Goal: Task Accomplishment & Management: Use online tool/utility

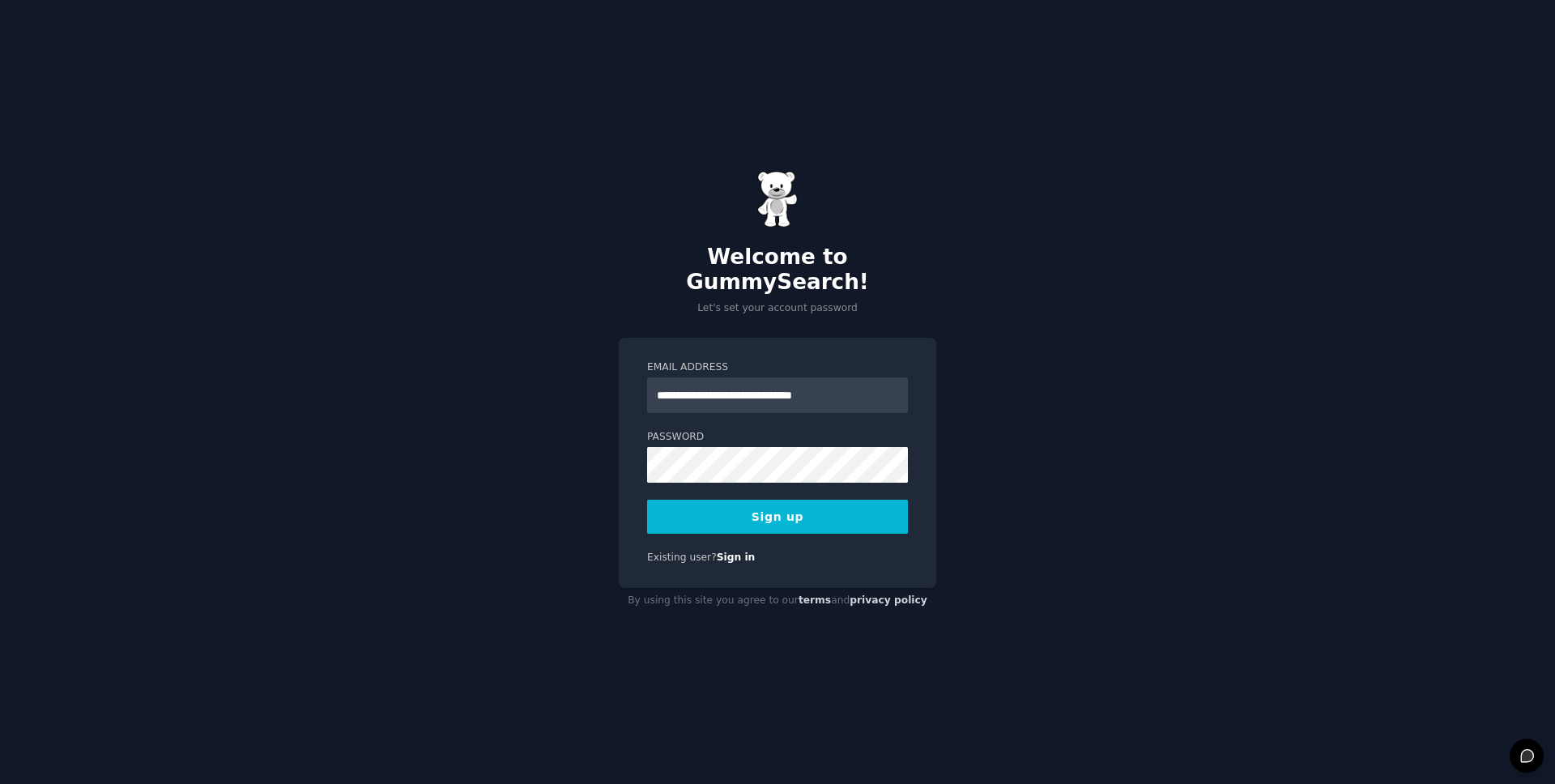
type input "**********"
click at [1247, 95] on div "**********" at bounding box center [778, 392] width 1555 height 784
click at [818, 501] on button "Sign up" at bounding box center [778, 516] width 261 height 34
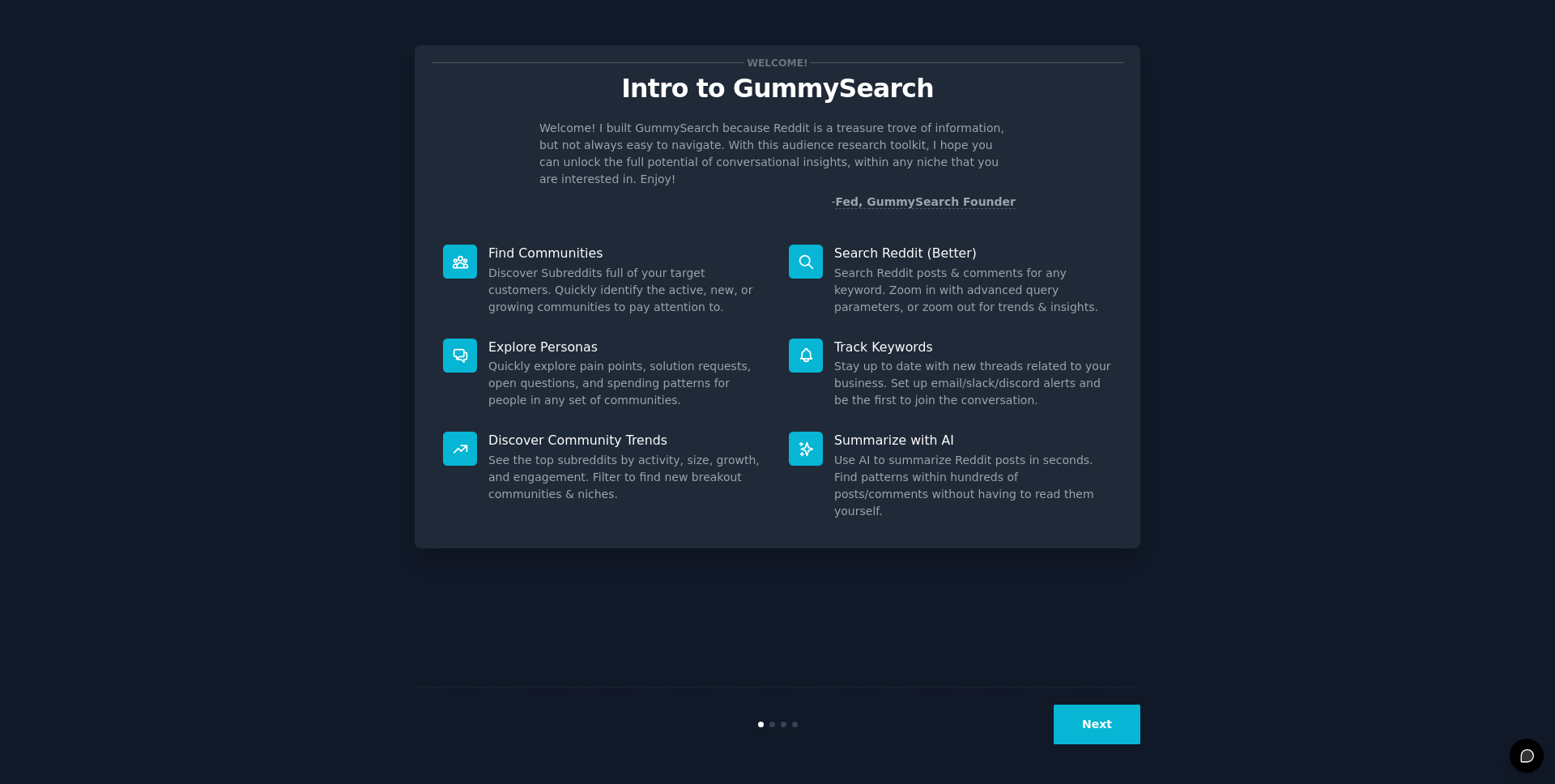
click at [898, 265] on dd "Search Reddit posts & comments for any keyword. Zoom in with advanced query par…" at bounding box center [973, 290] width 278 height 51
click at [1098, 720] on button "Next" at bounding box center [1096, 724] width 86 height 40
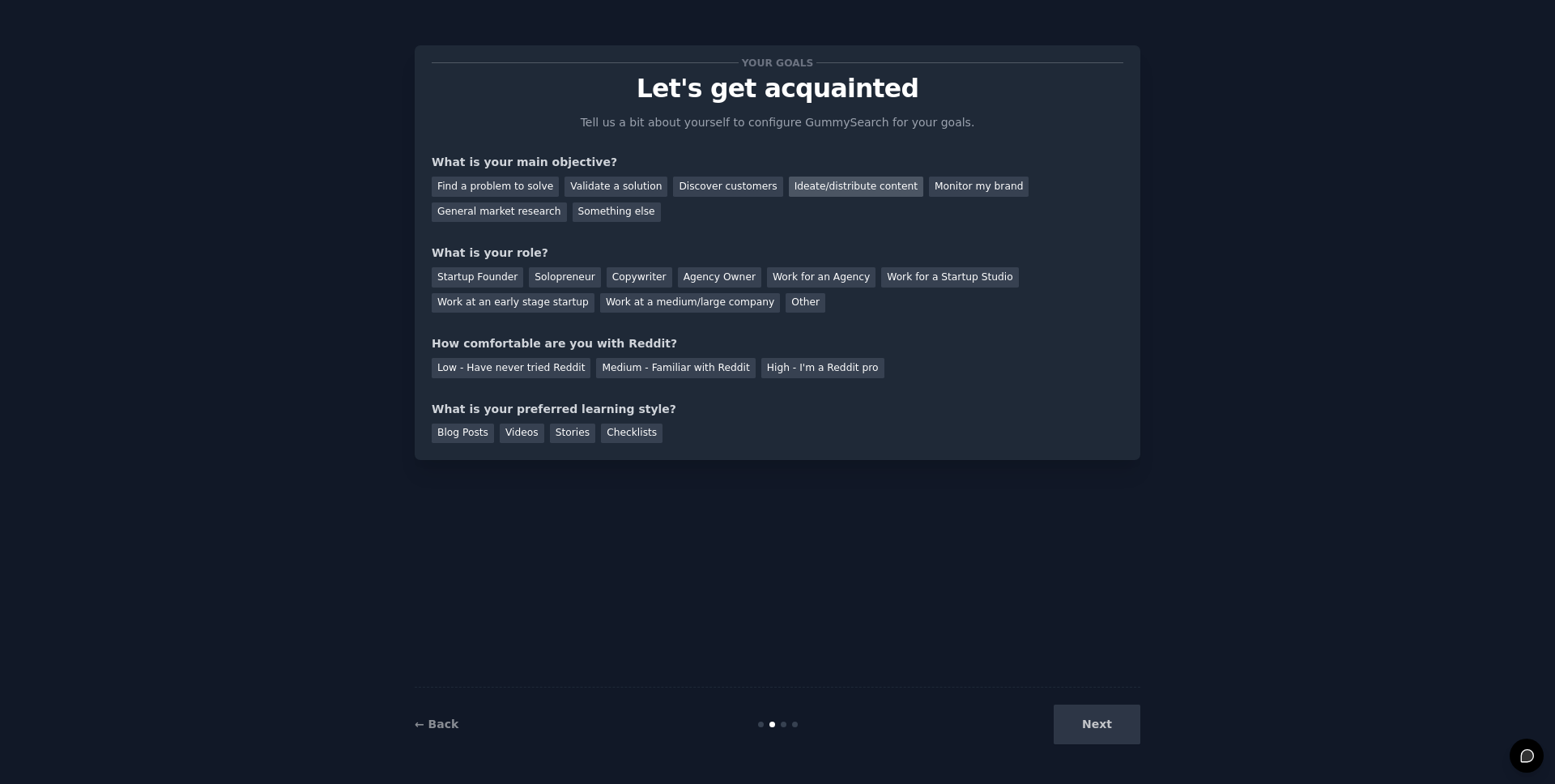
click at [838, 187] on div "Ideate/distribute content" at bounding box center [856, 186] width 134 height 20
click at [731, 276] on div "Agency Owner" at bounding box center [719, 277] width 83 height 20
click at [570, 369] on div "Low - Have never tried Reddit" at bounding box center [512, 368] width 159 height 20
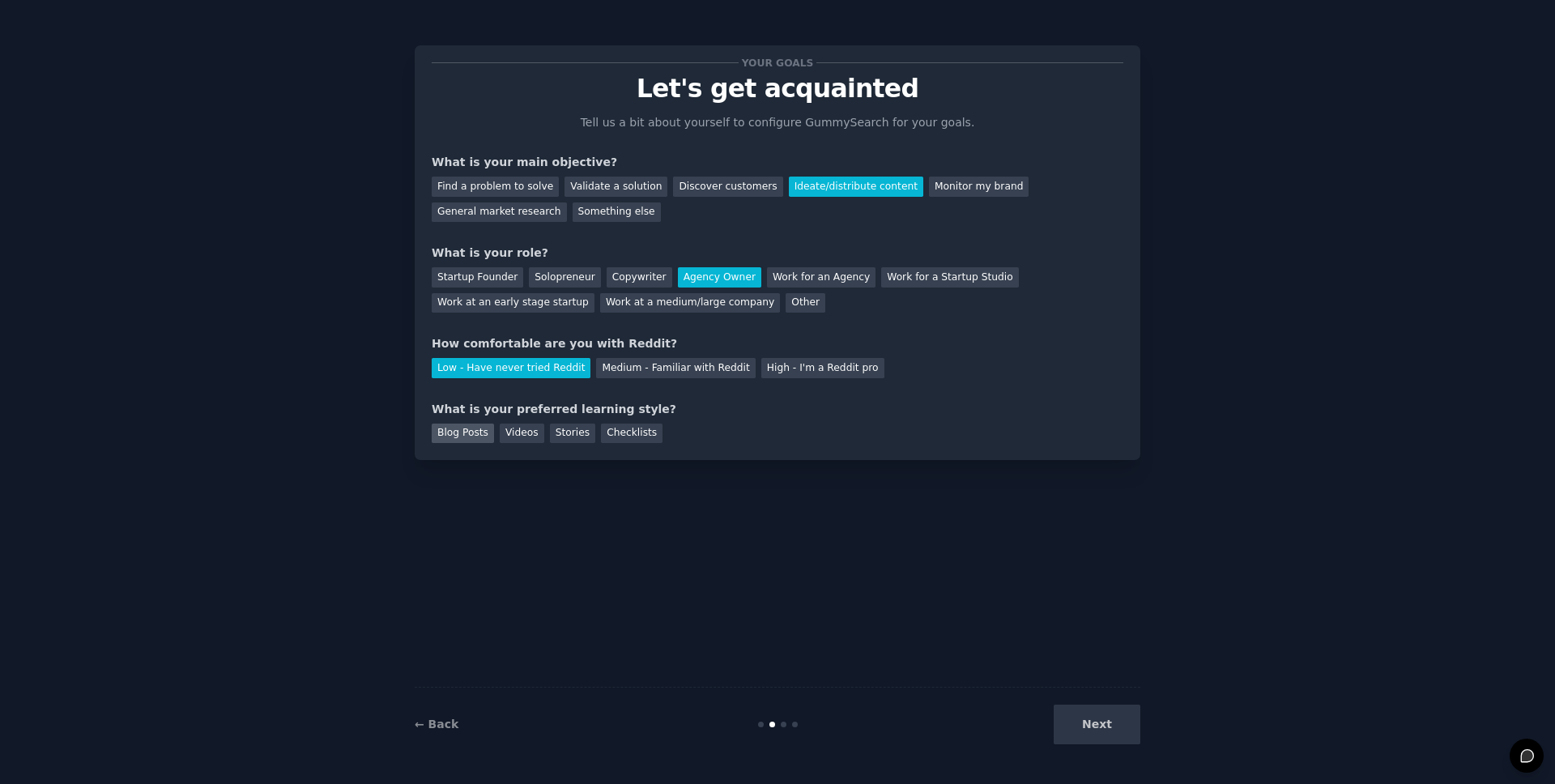
click at [470, 437] on div "Blog Posts" at bounding box center [463, 433] width 62 height 20
click at [1087, 711] on button "Next" at bounding box center [1096, 724] width 86 height 40
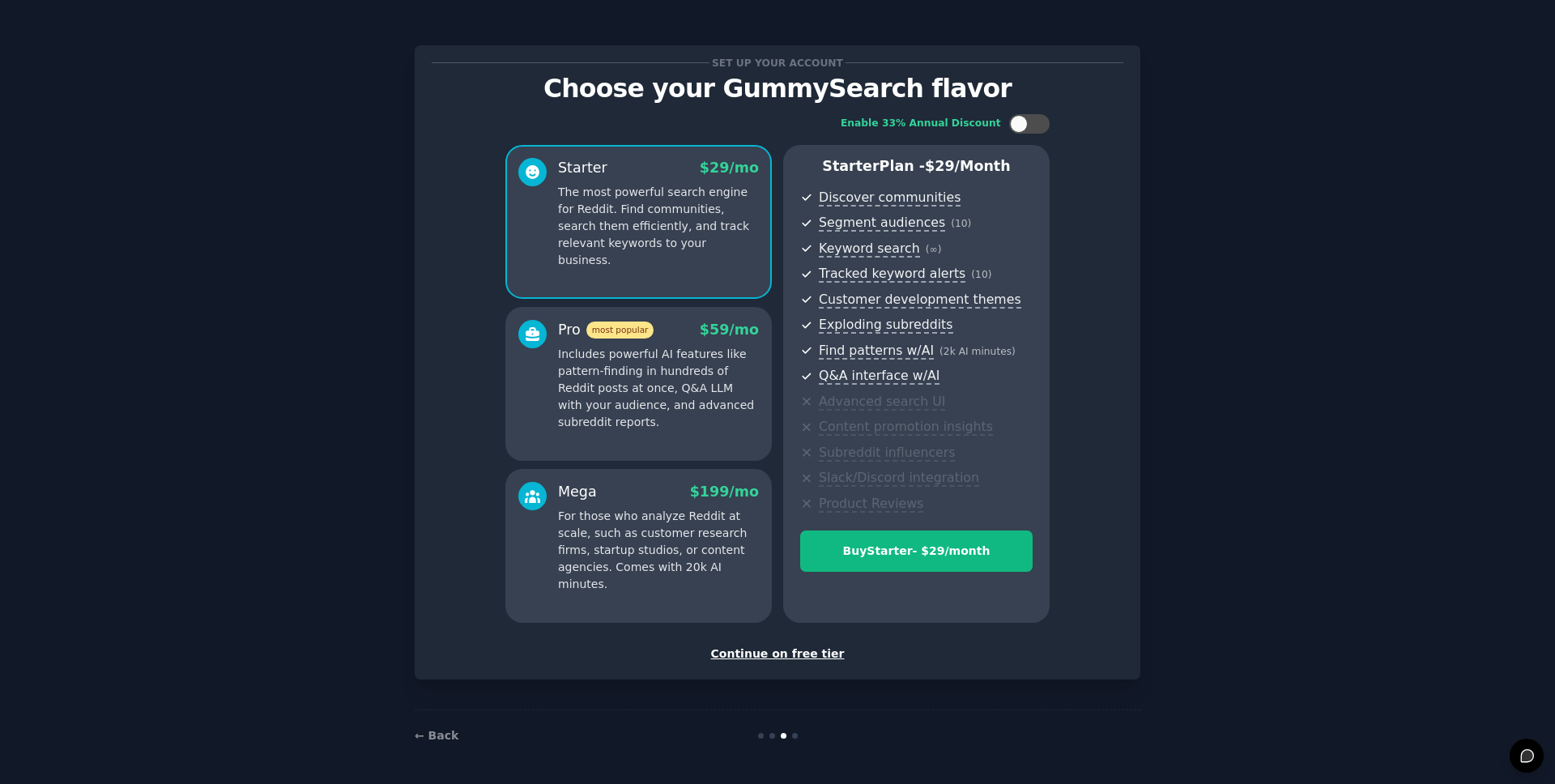
click at [770, 654] on div "Continue on free tier" at bounding box center [778, 654] width 691 height 17
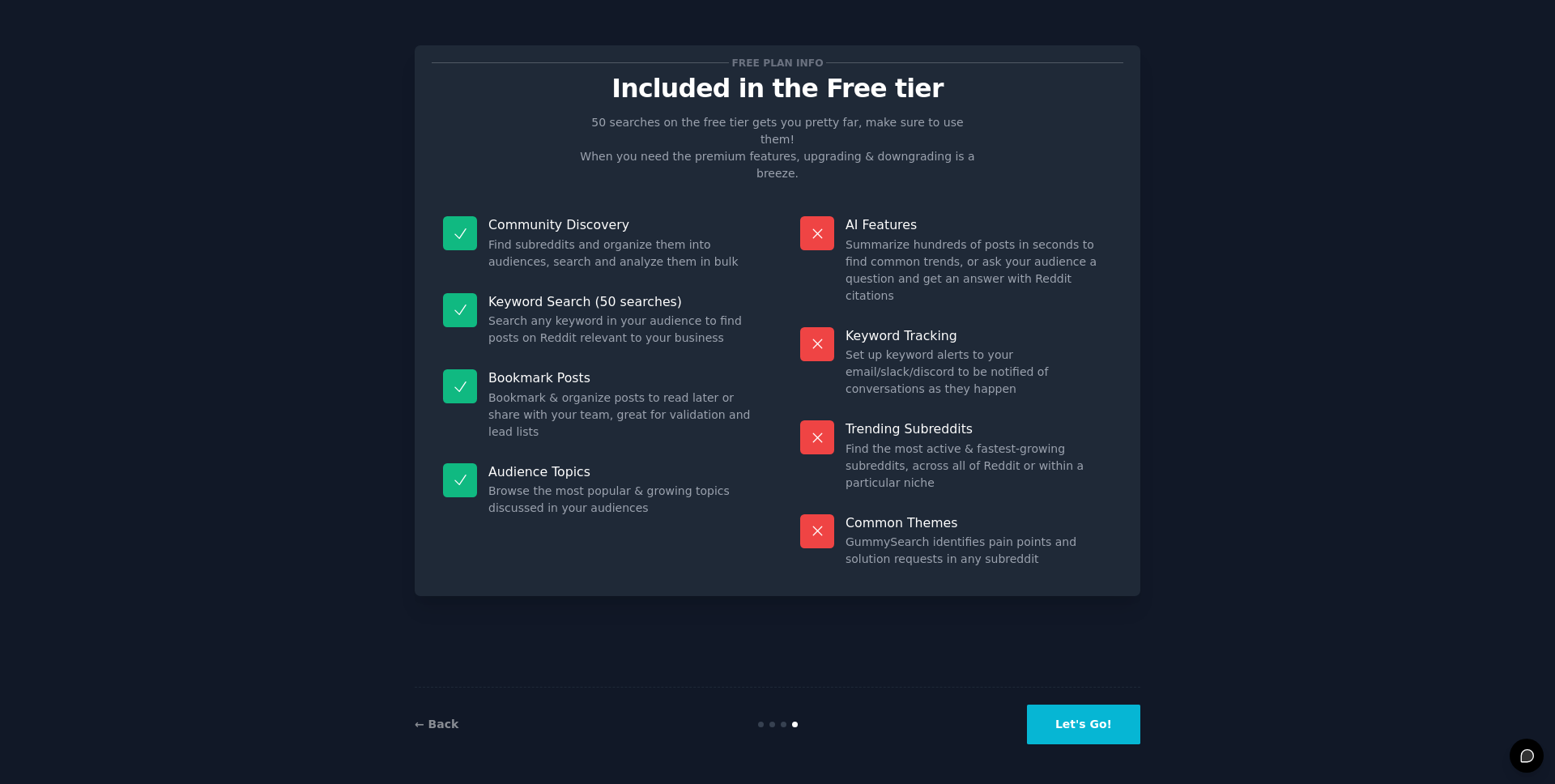
click at [1077, 729] on button "Let's Go!" at bounding box center [1083, 724] width 114 height 40
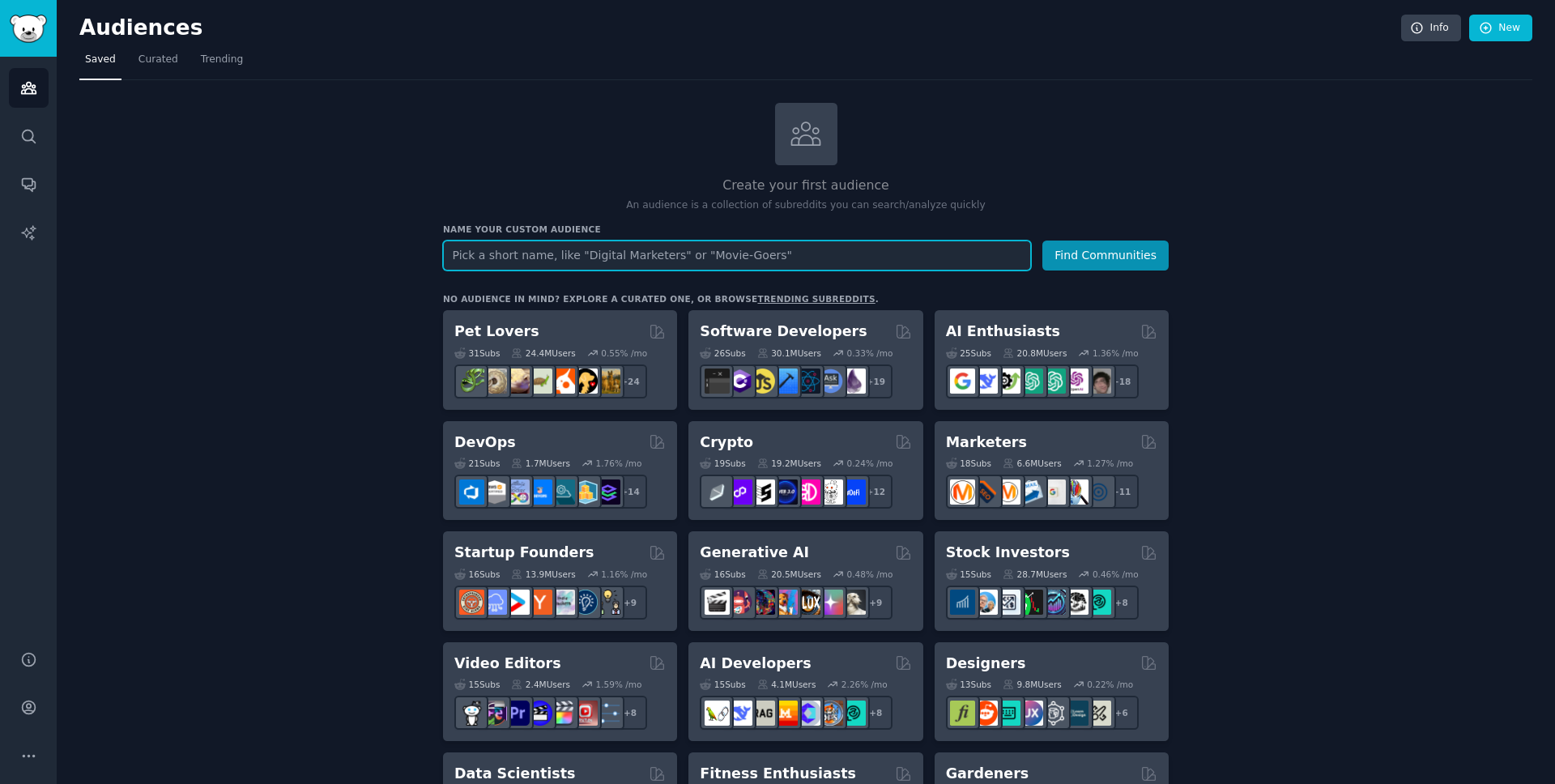
click at [567, 258] on input "text" at bounding box center [737, 255] width 588 height 30
type input "amateur de vins primeurs"
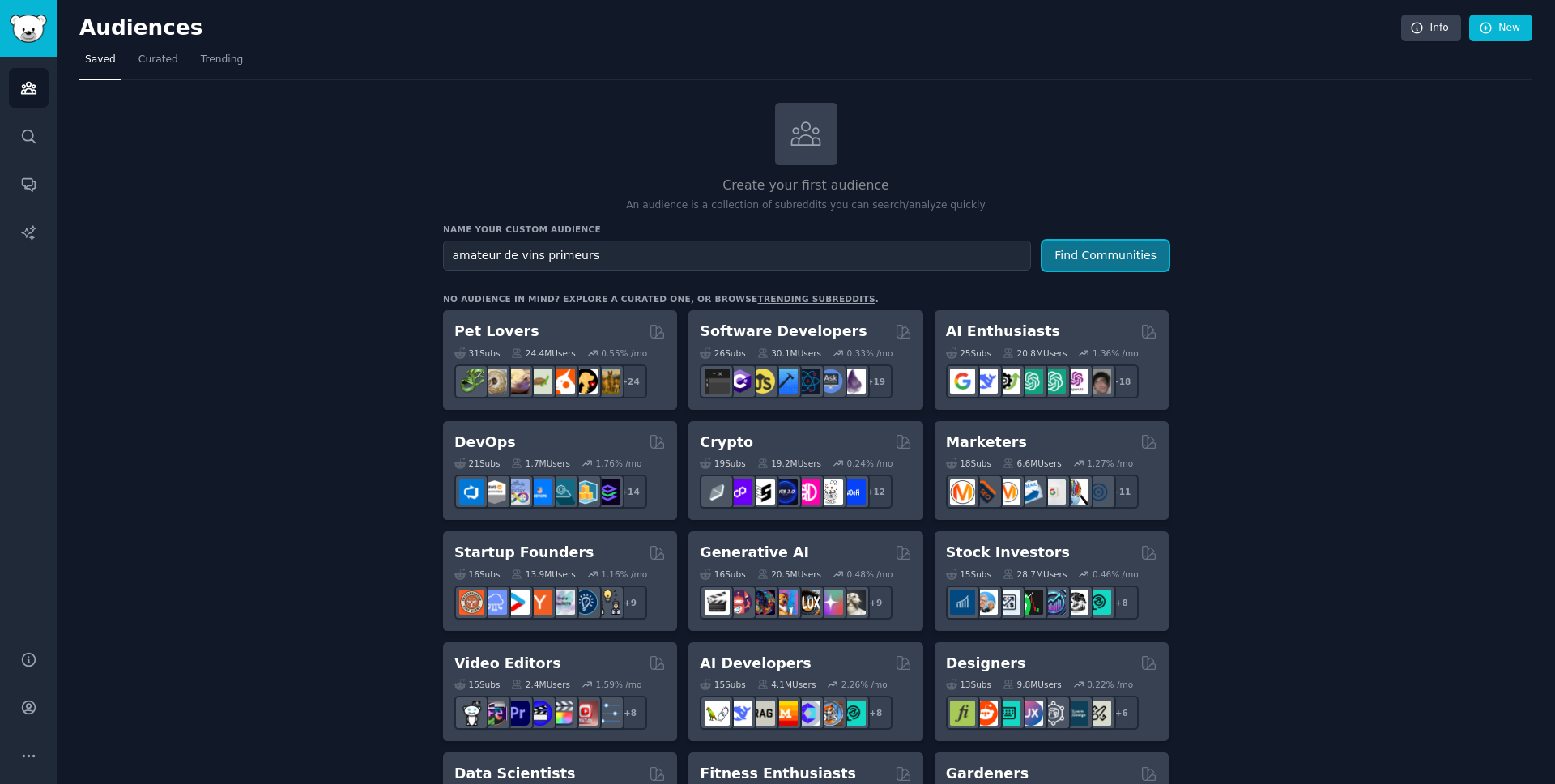
click at [1087, 261] on button "Find Communities" at bounding box center [1106, 255] width 126 height 30
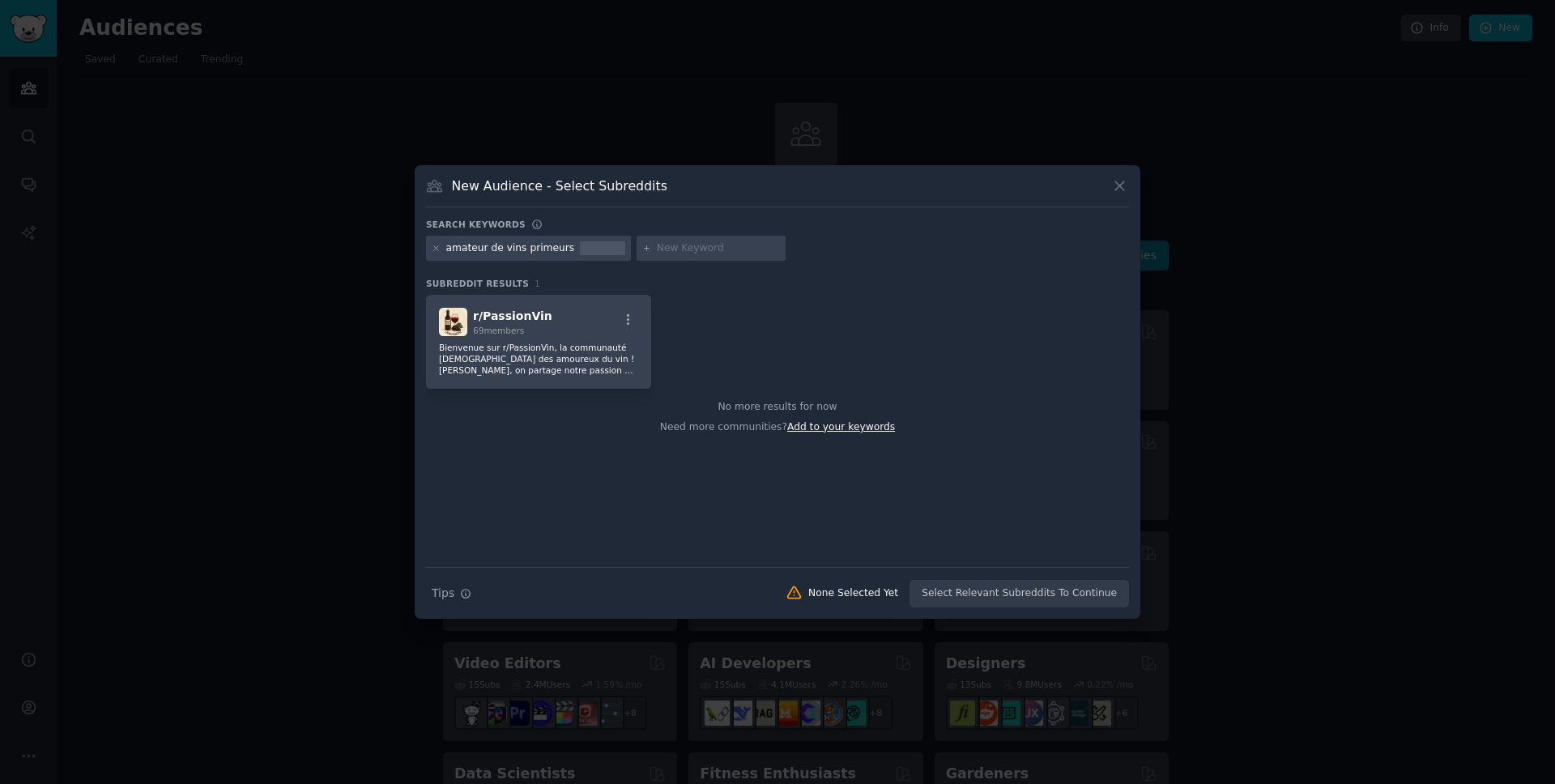
click at [844, 429] on span "Add to your keywords" at bounding box center [841, 427] width 108 height 12
type input "vins bordeaux"
click at [784, 295] on div "r/ PassionVin 69 members Bienvenue sur r/PassionVin, la communauté francophone …" at bounding box center [778, 342] width 703 height 94
click at [643, 251] on icon at bounding box center [646, 247] width 9 height 9
drag, startPoint x: 846, startPoint y: 331, endPoint x: 838, endPoint y: 296, distance: 35.9
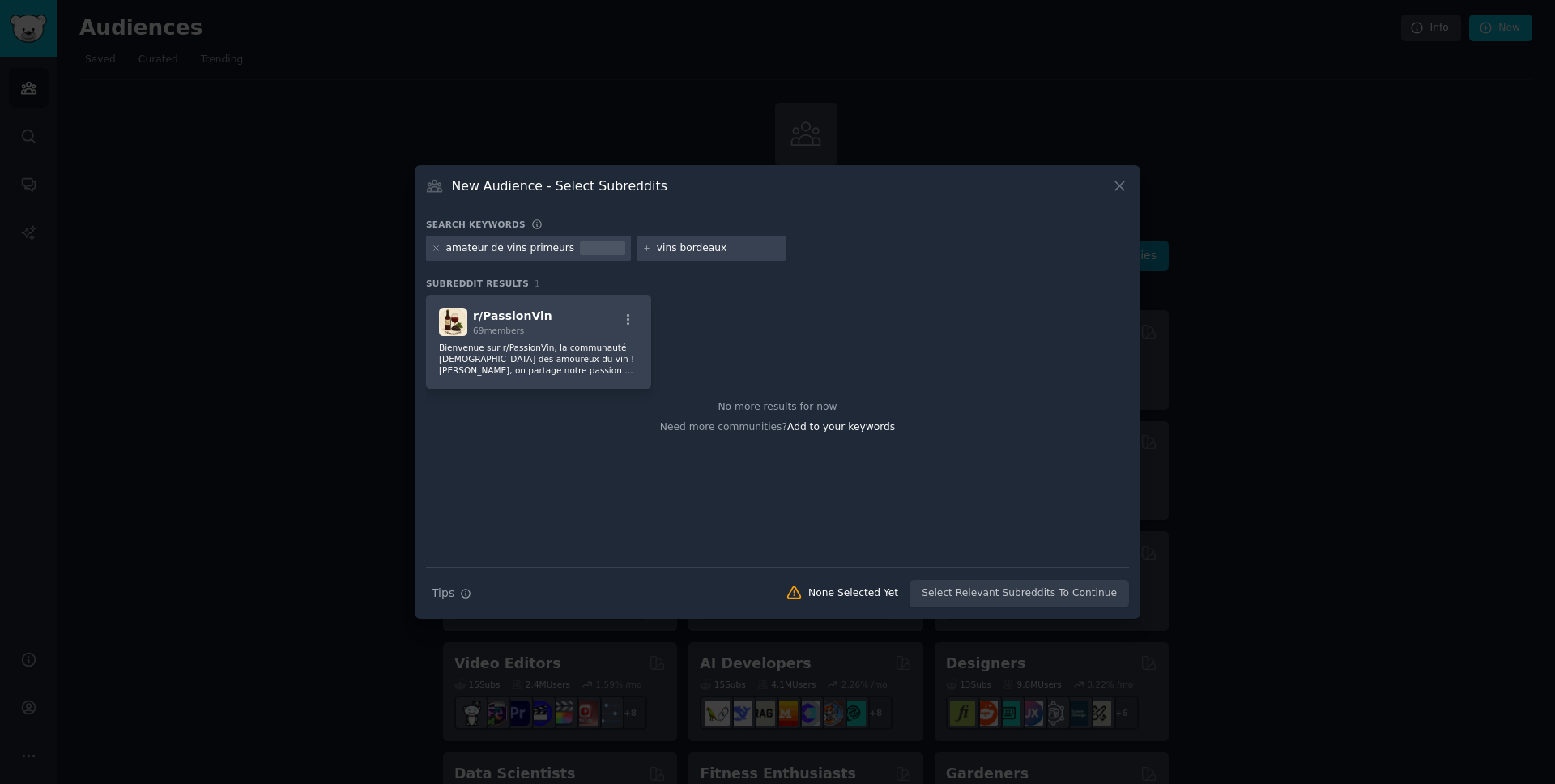
click at [847, 331] on div "r/ PassionVin 69 members Bienvenue sur r/PassionVin, la communauté francophone …" at bounding box center [778, 342] width 703 height 94
click at [731, 253] on input "vins bordeaux" at bounding box center [718, 248] width 123 height 15
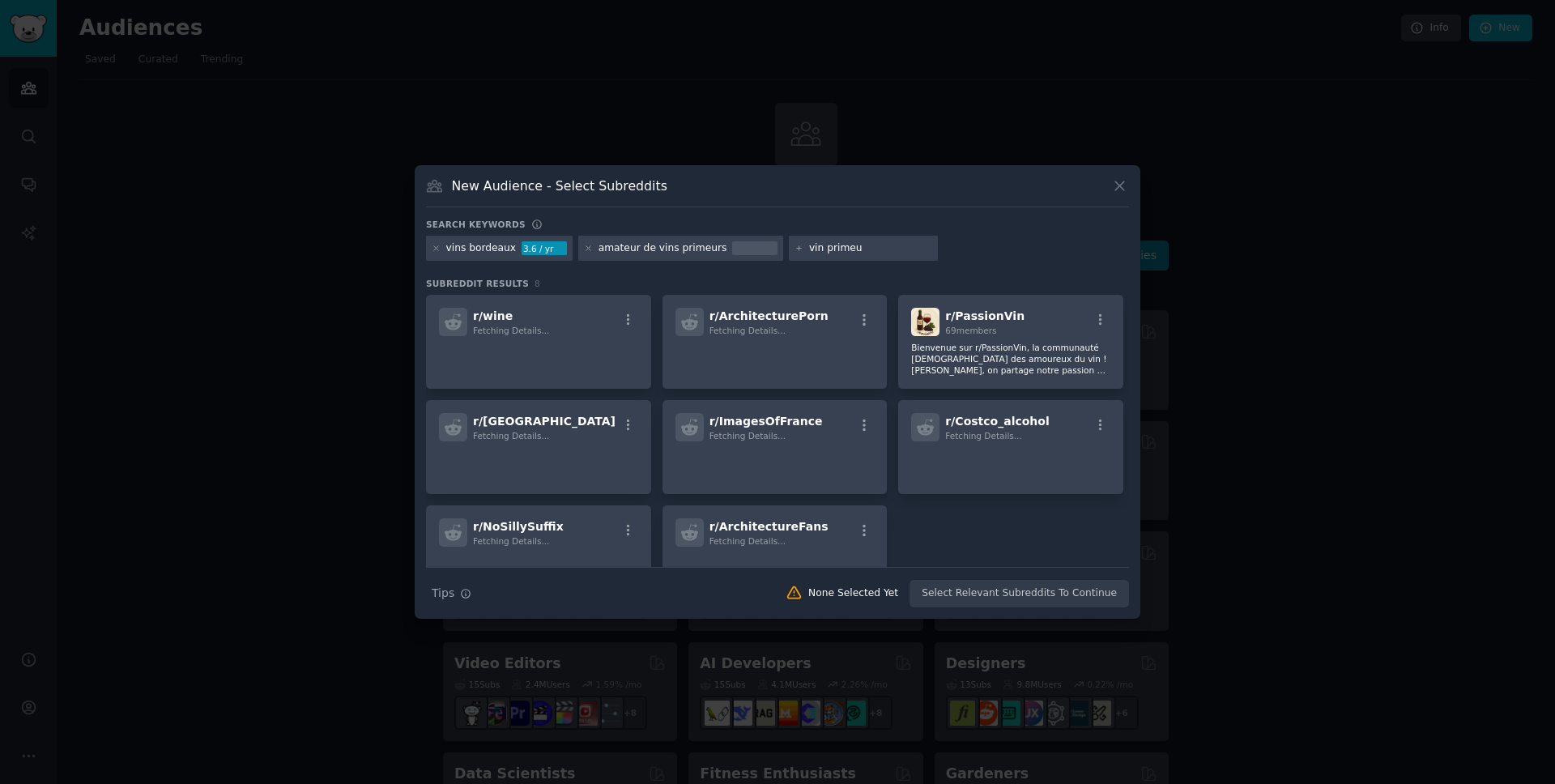
type input "vin primeur"
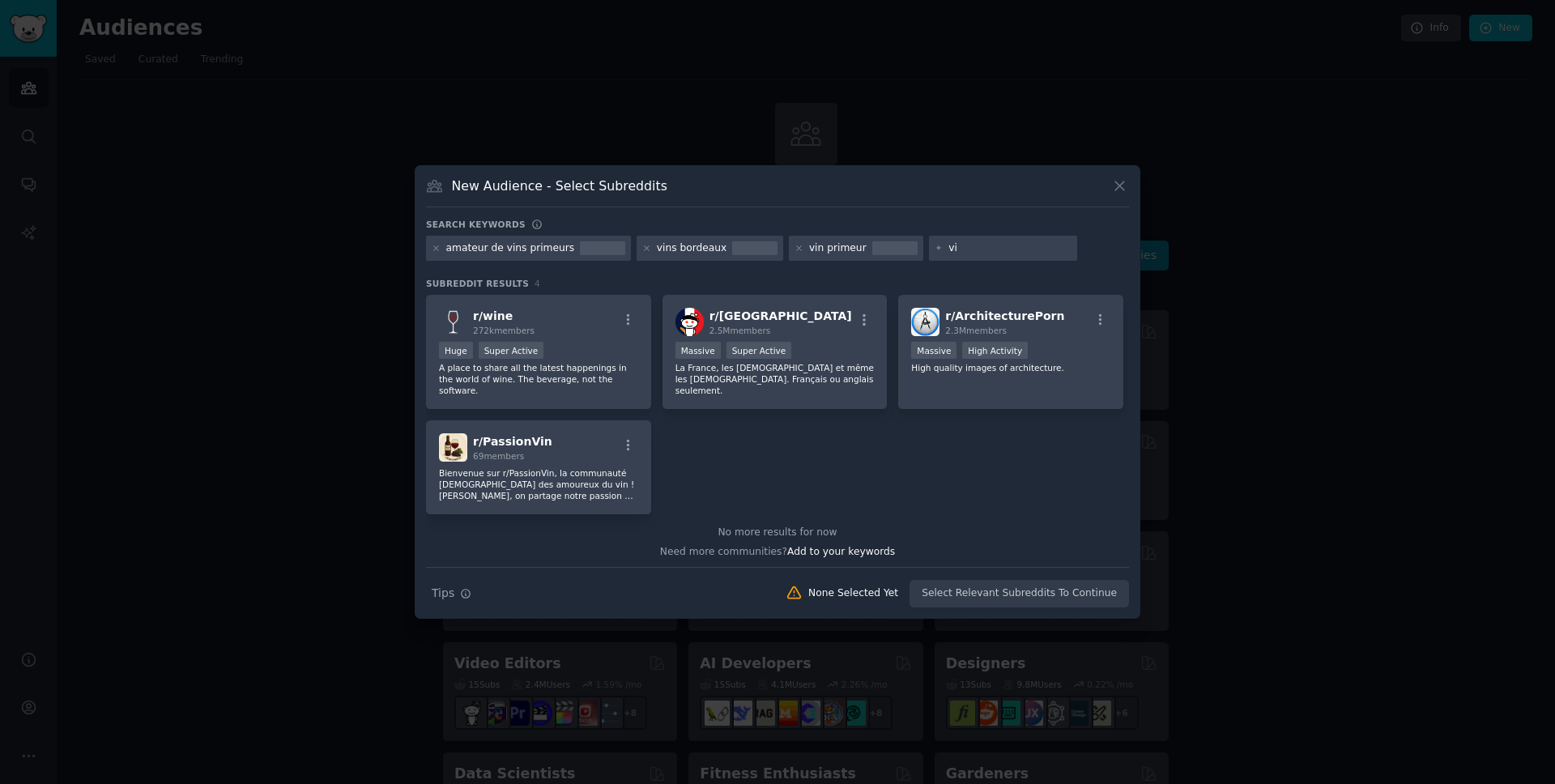
type input "vin"
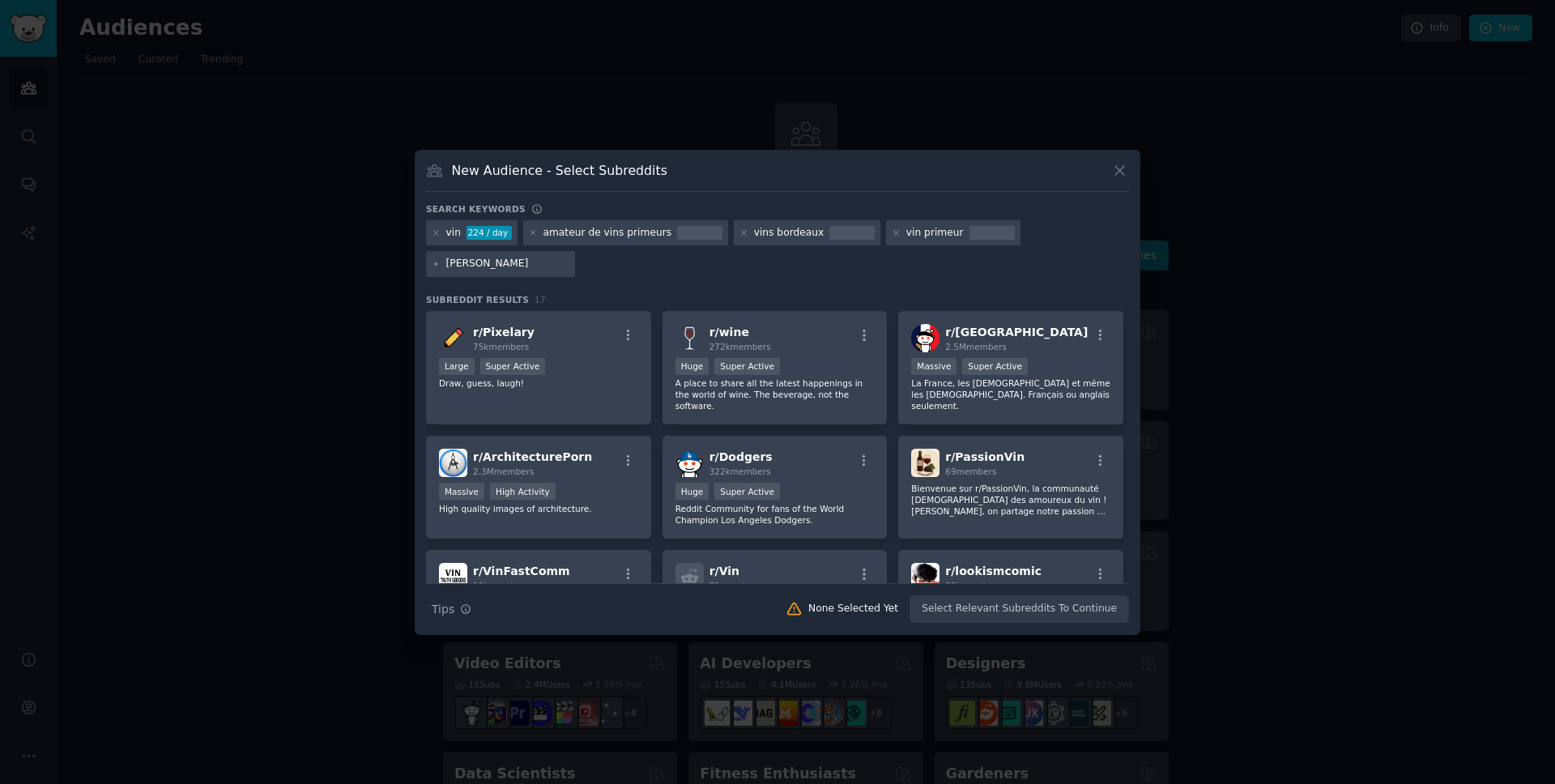
type input "vin bourgogne"
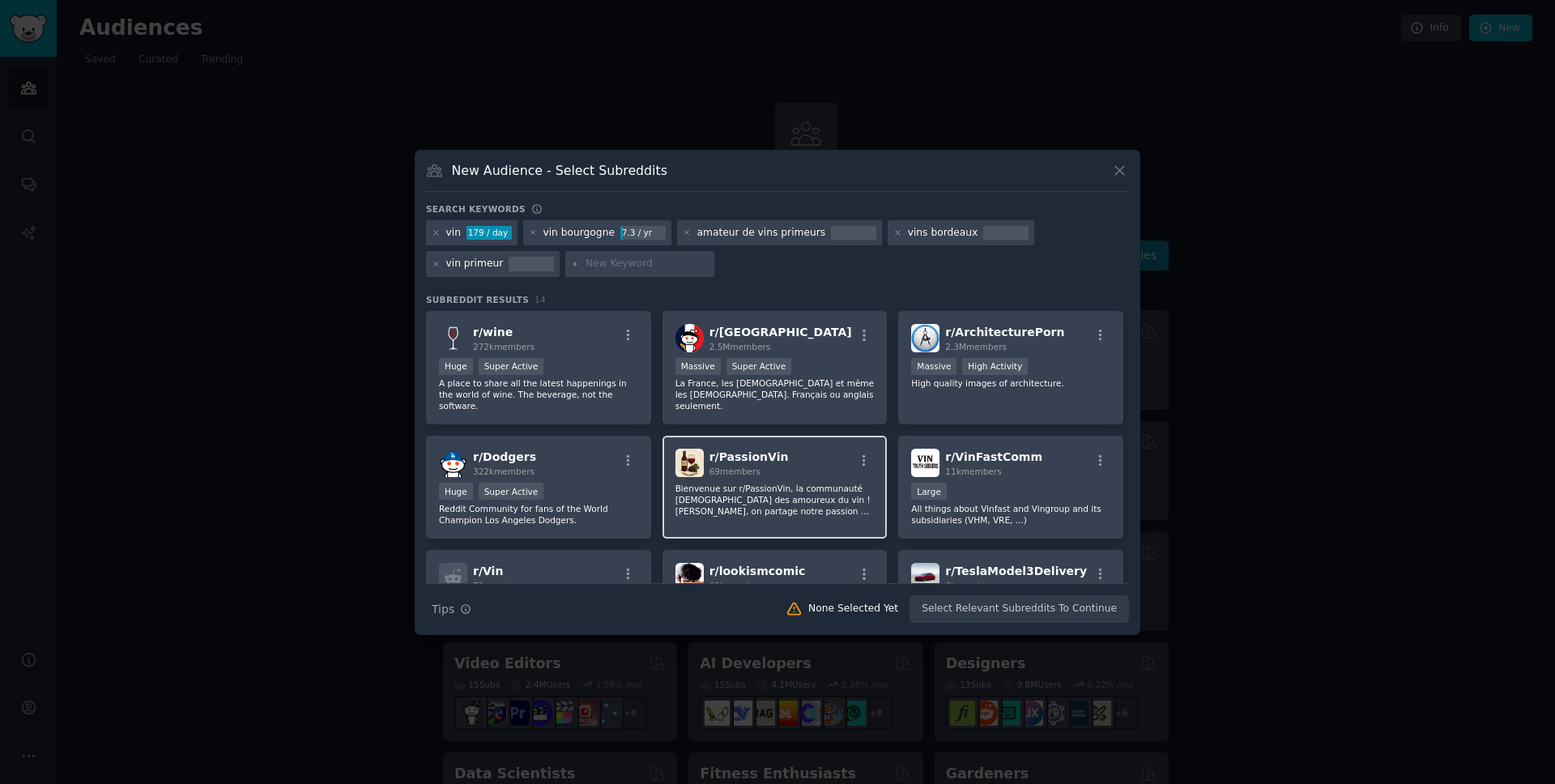
click at [806, 460] on div "r/ PassionVin 69 members" at bounding box center [775, 462] width 199 height 28
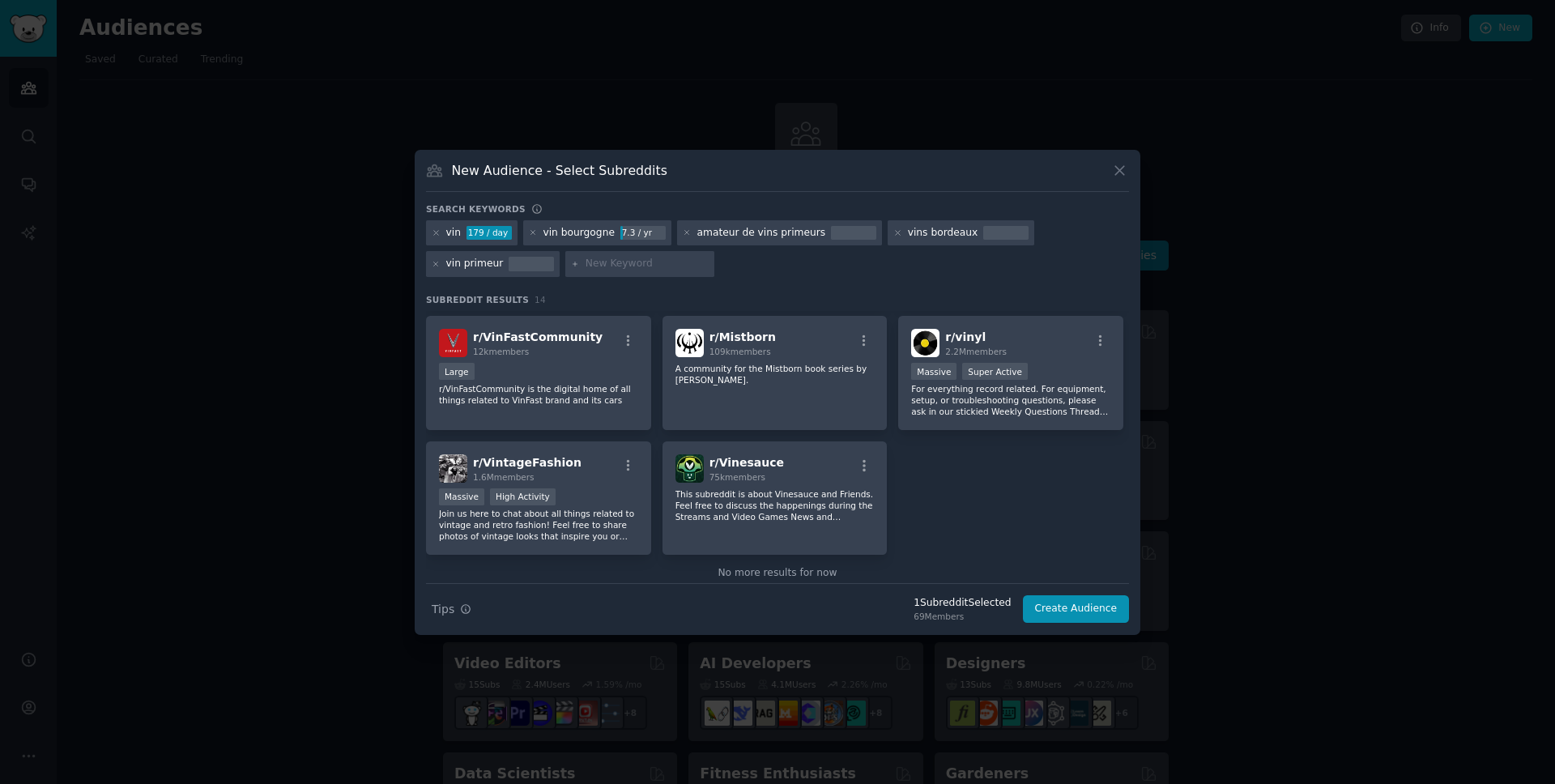
scroll to position [376, 0]
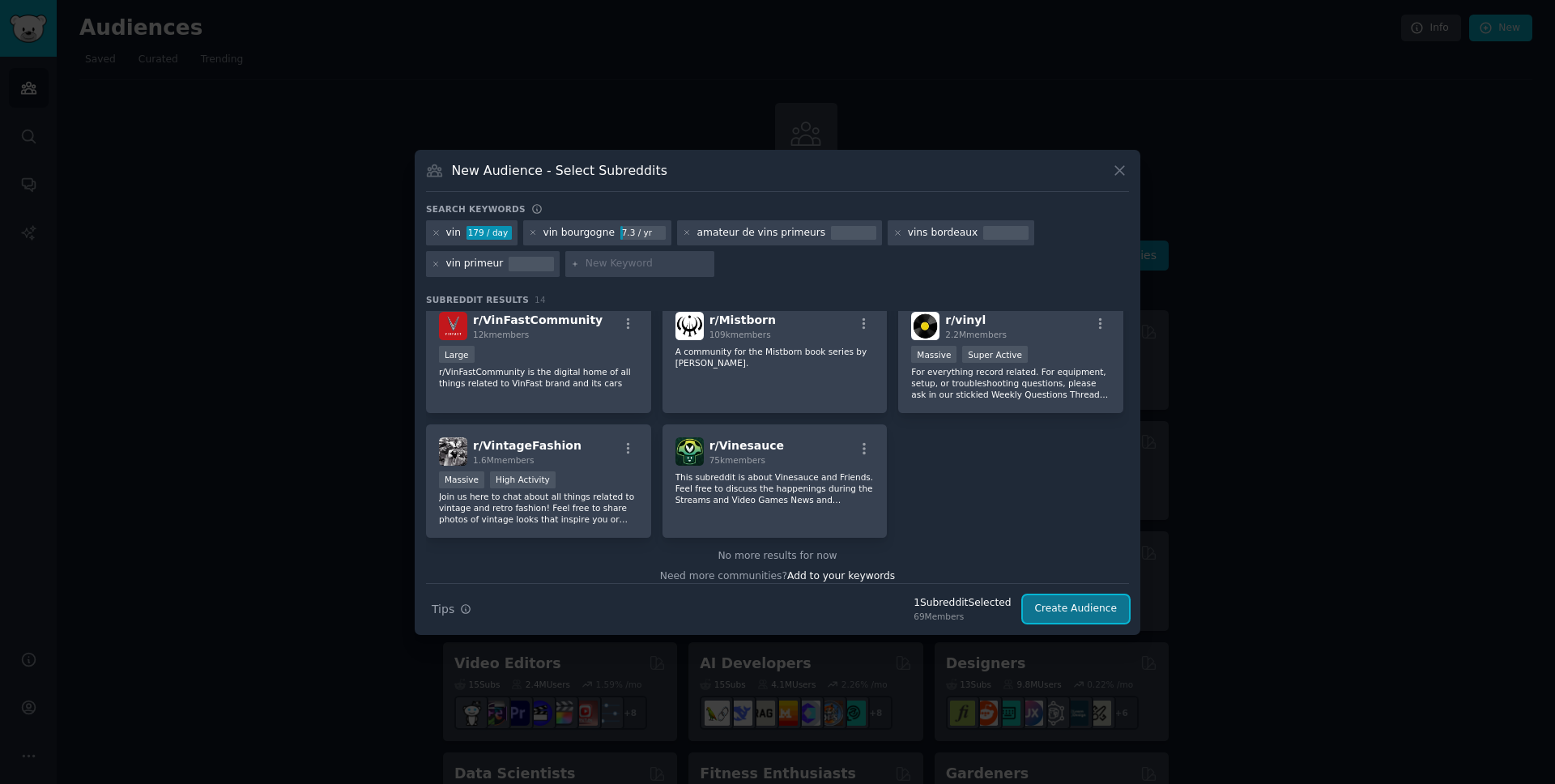
click at [1082, 610] on button "Create Audience" at bounding box center [1076, 608] width 107 height 27
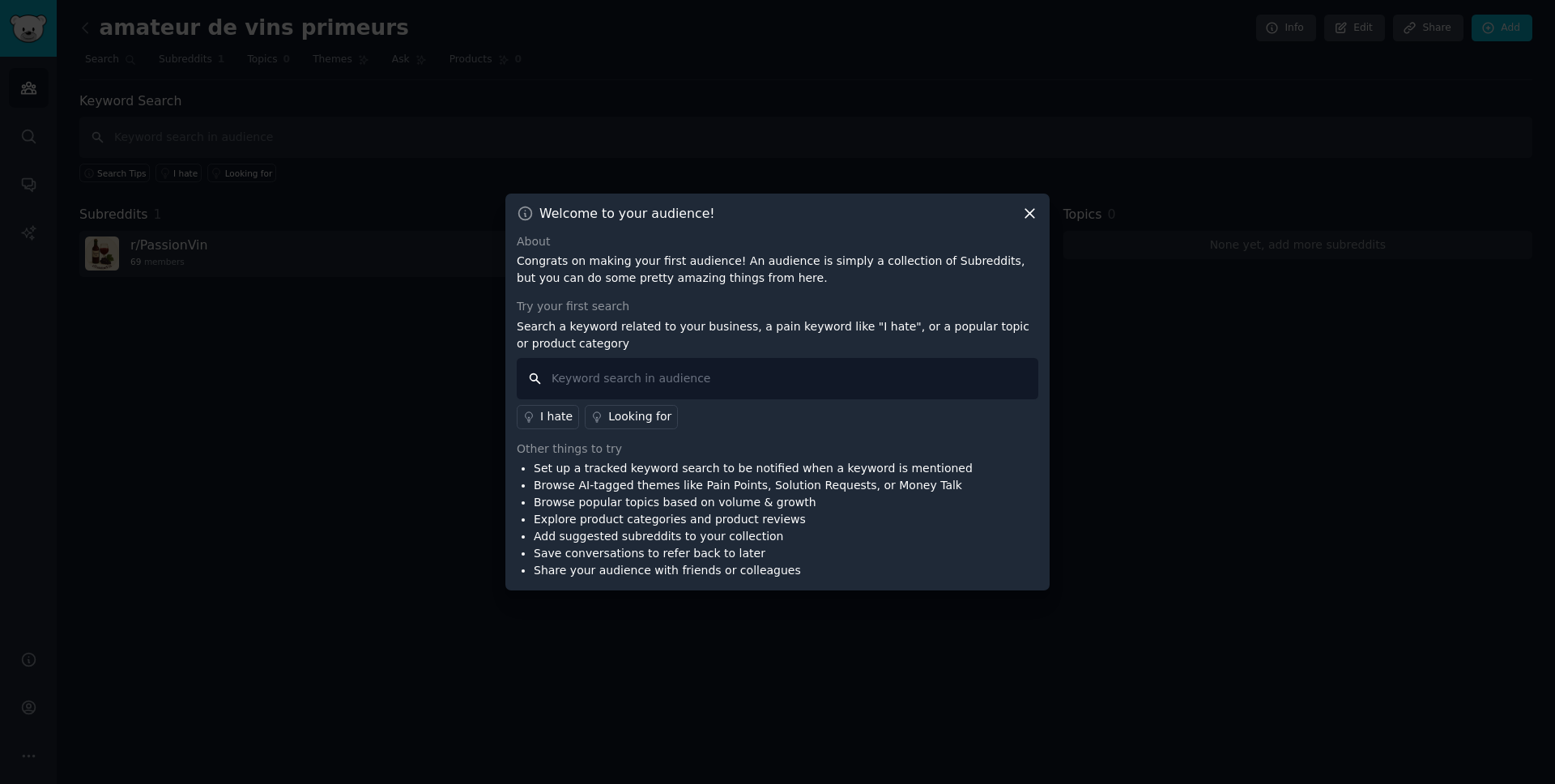
click at [639, 378] on input "text" at bounding box center [777, 378] width 521 height 42
type input "vin"
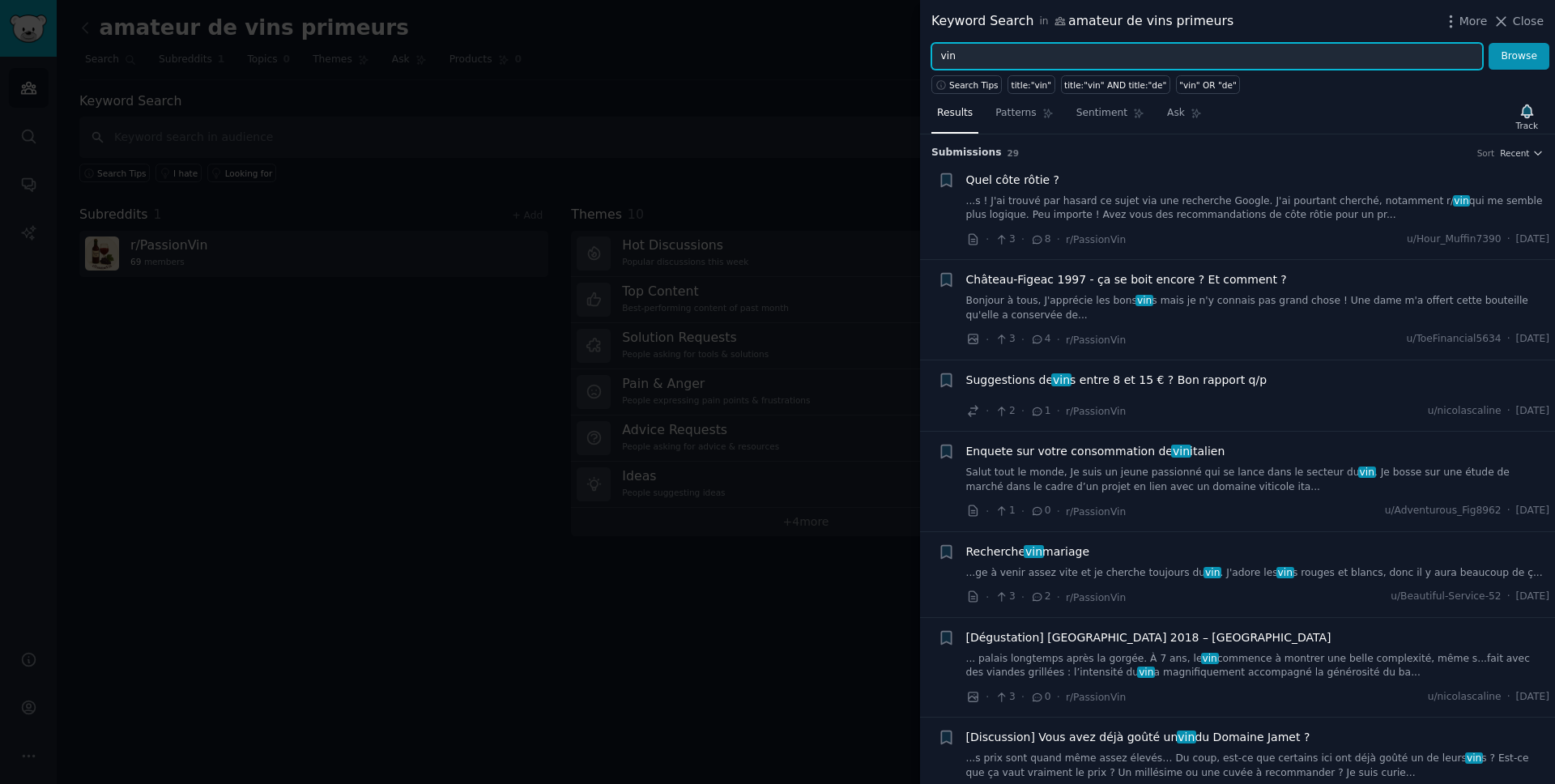
click at [989, 58] on input "vin" at bounding box center [1207, 56] width 551 height 27
type input "v"
type input "primeur"
click at [1488, 43] on button "Browse" at bounding box center [1518, 56] width 61 height 27
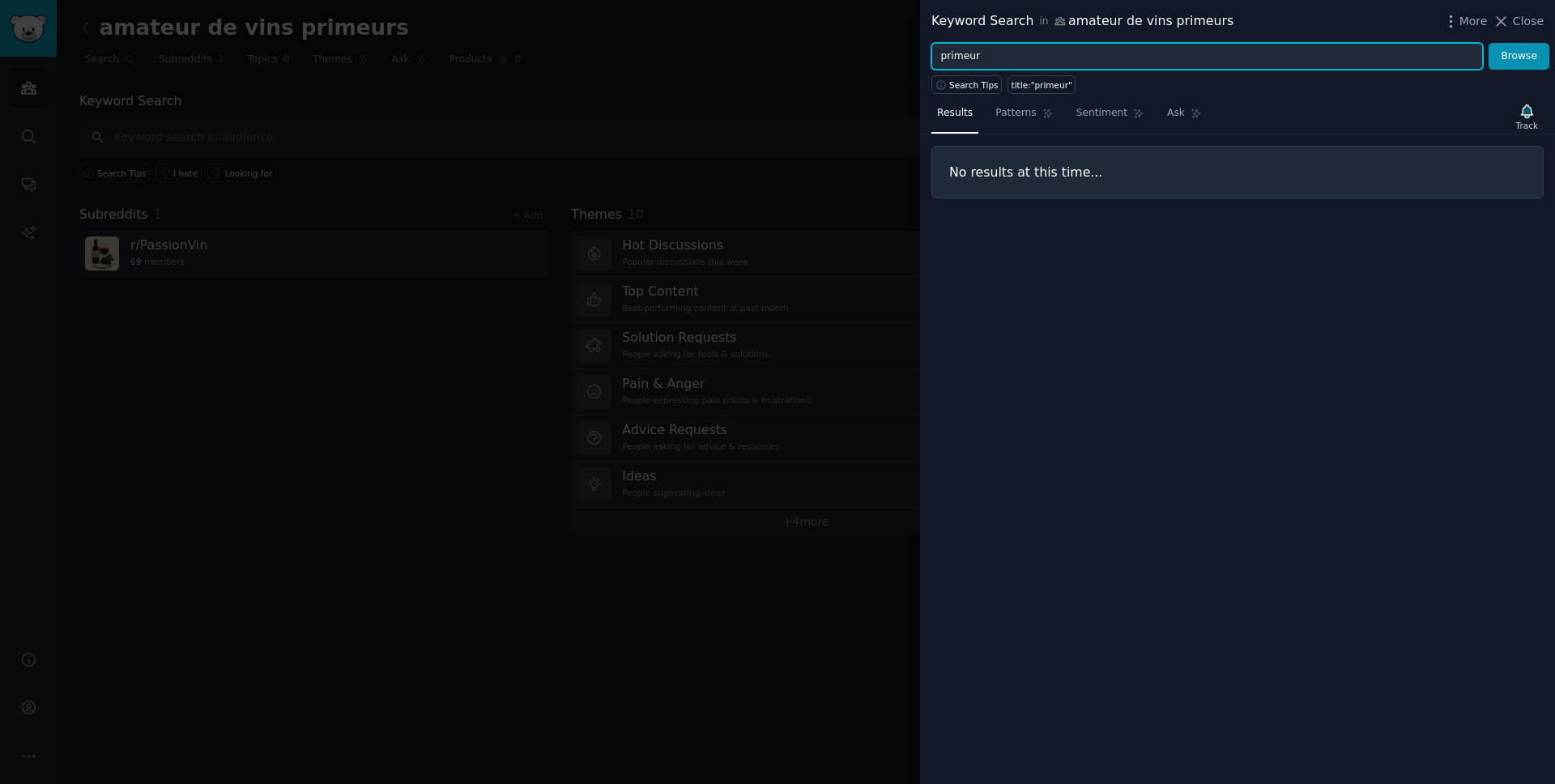
click at [960, 60] on input "primeur" at bounding box center [1207, 56] width 551 height 27
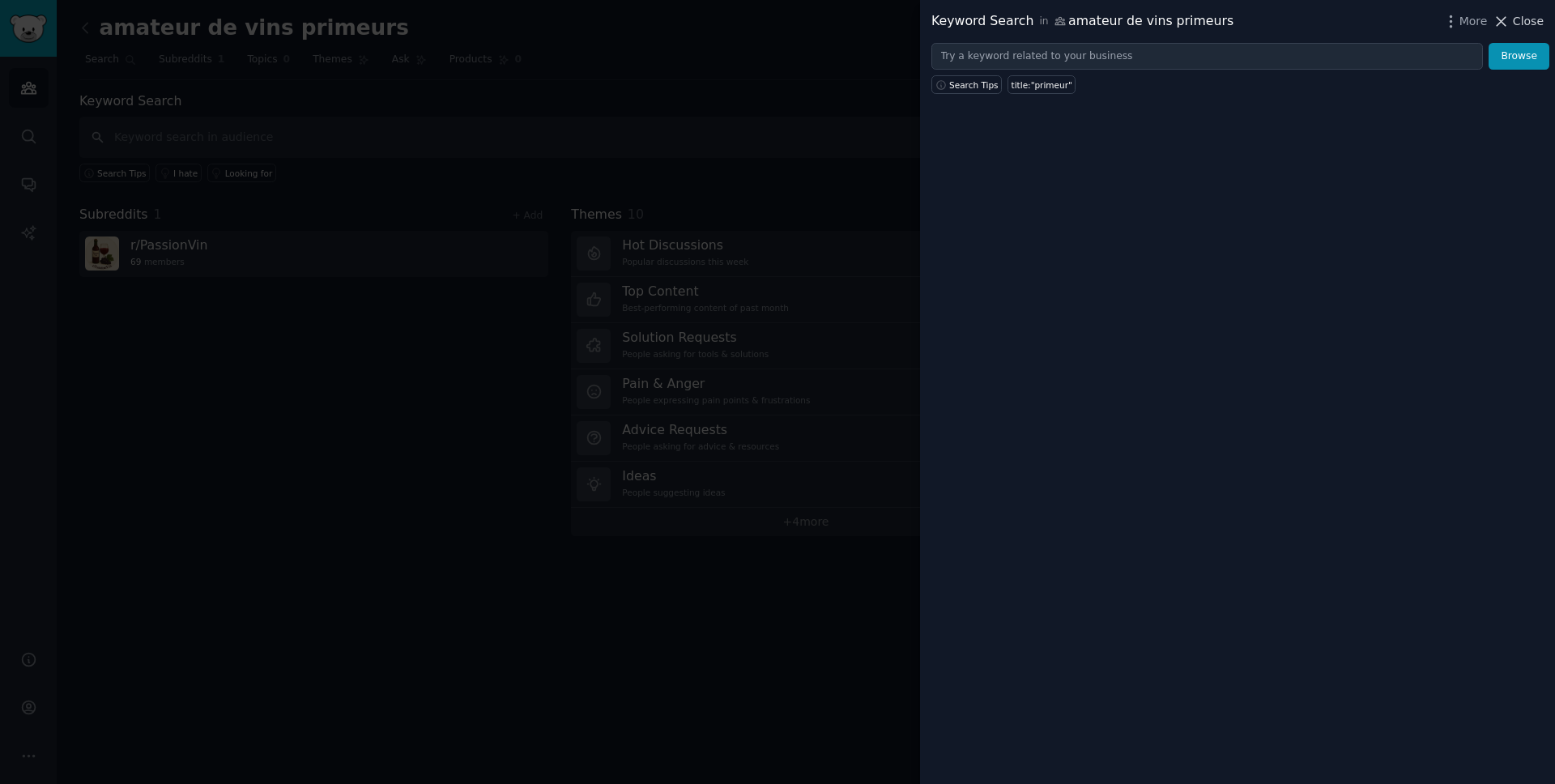
click at [1533, 25] on span "Close" at bounding box center [1528, 21] width 31 height 17
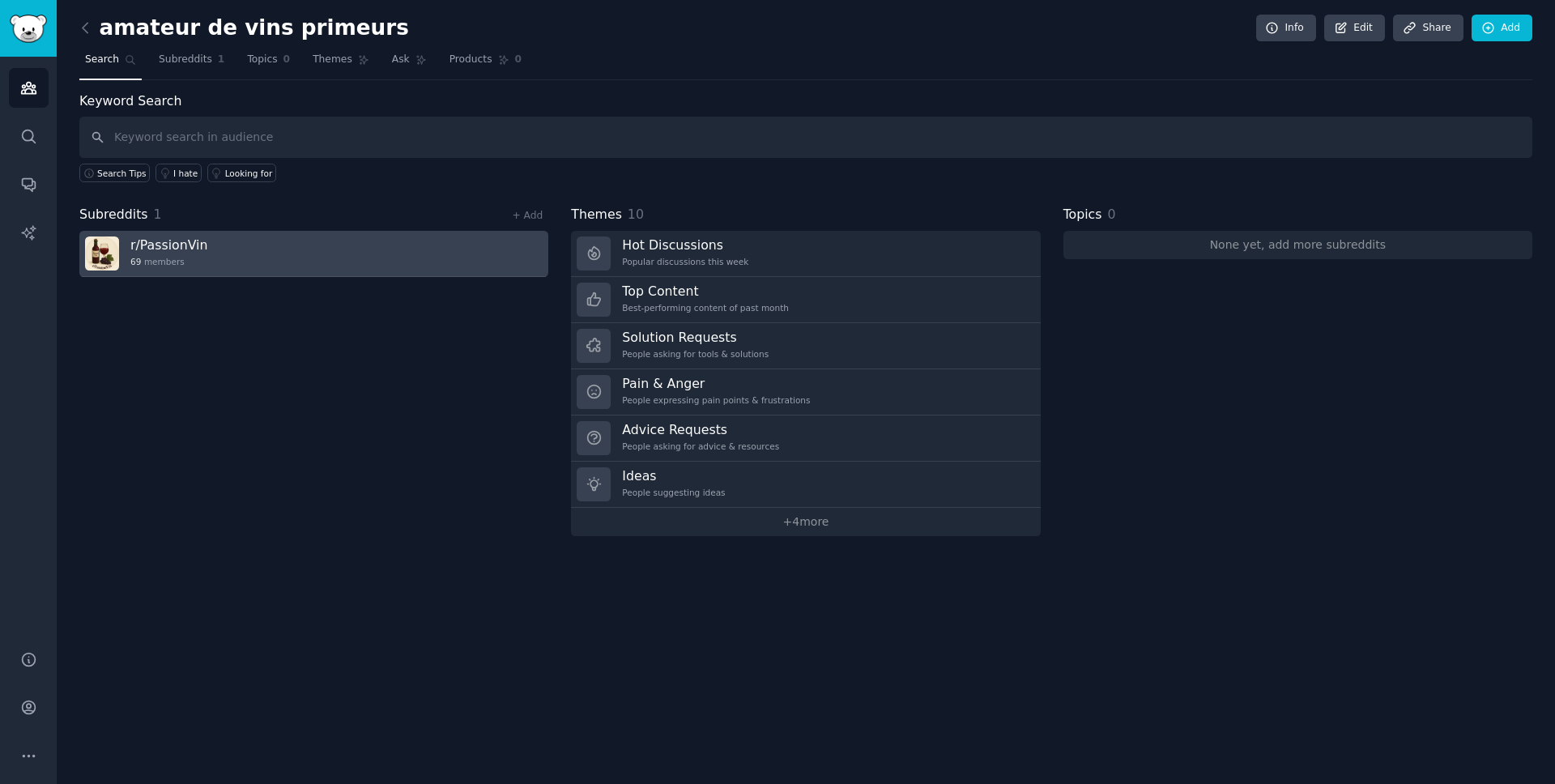
click at [232, 264] on link "r/ PassionVin 69 members" at bounding box center [314, 254] width 469 height 47
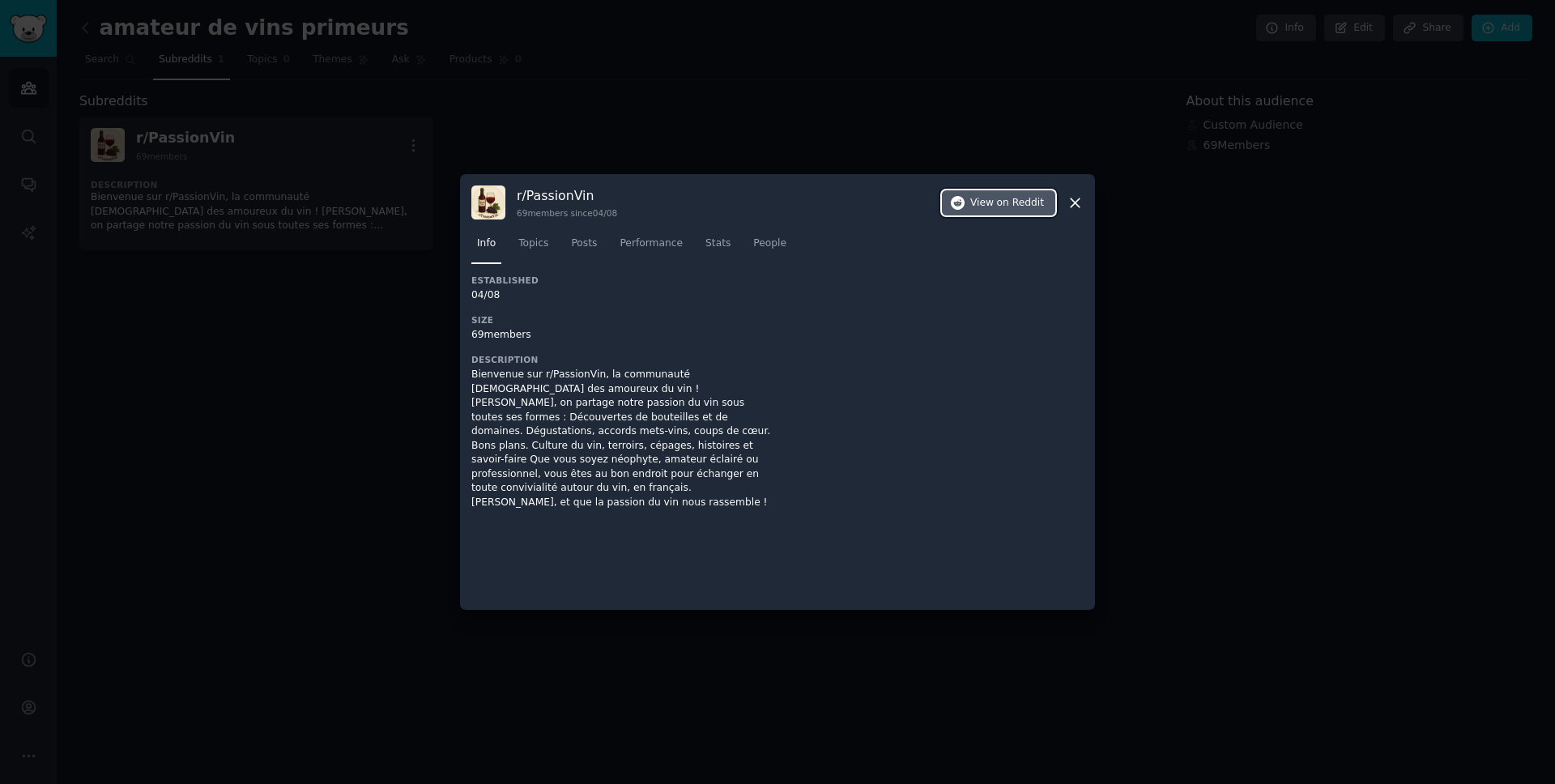
click at [981, 198] on span "View on Reddit" at bounding box center [1007, 203] width 74 height 15
click at [1076, 206] on icon at bounding box center [1075, 203] width 17 height 17
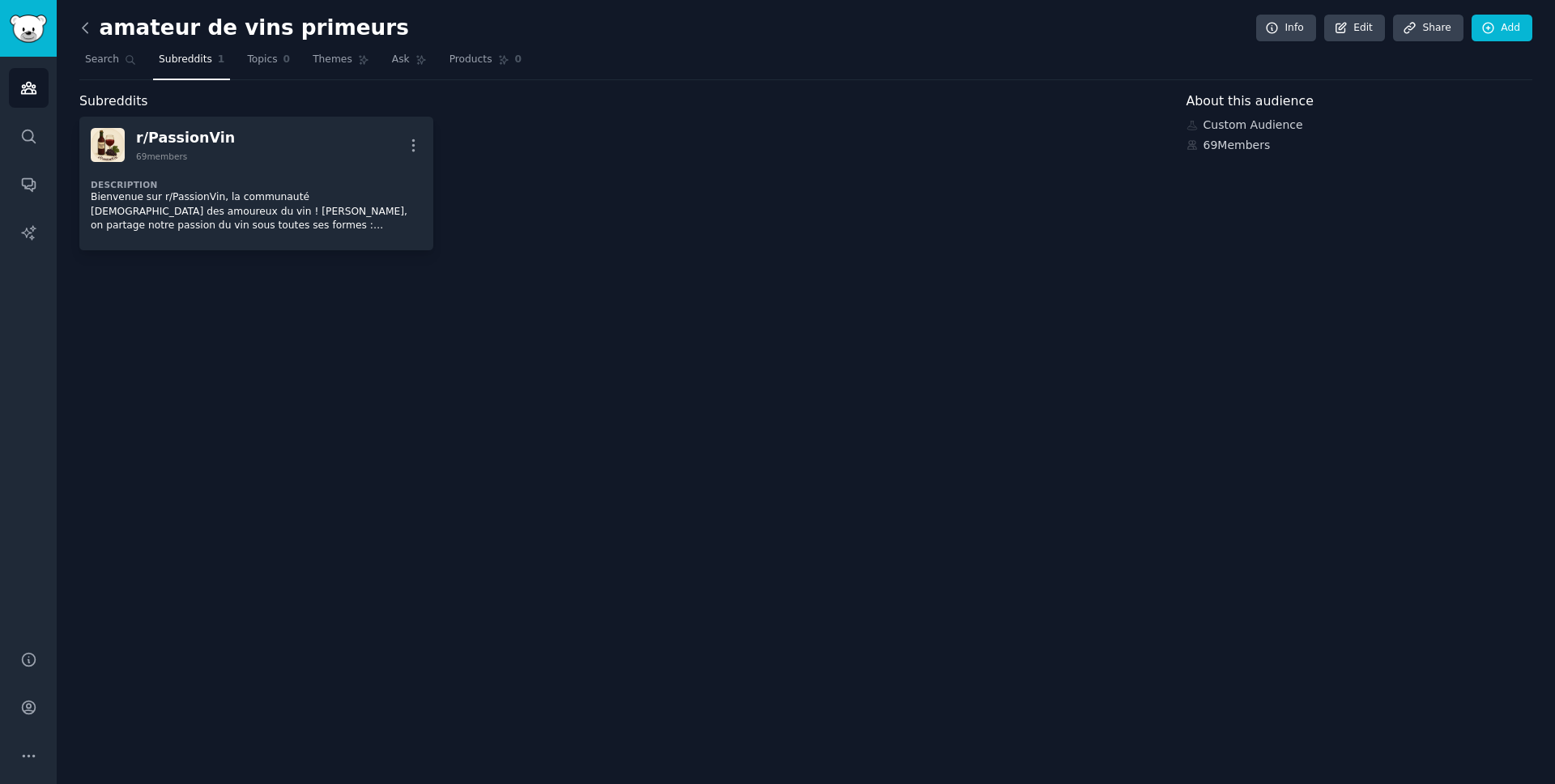
click at [87, 30] on icon at bounding box center [85, 28] width 17 height 17
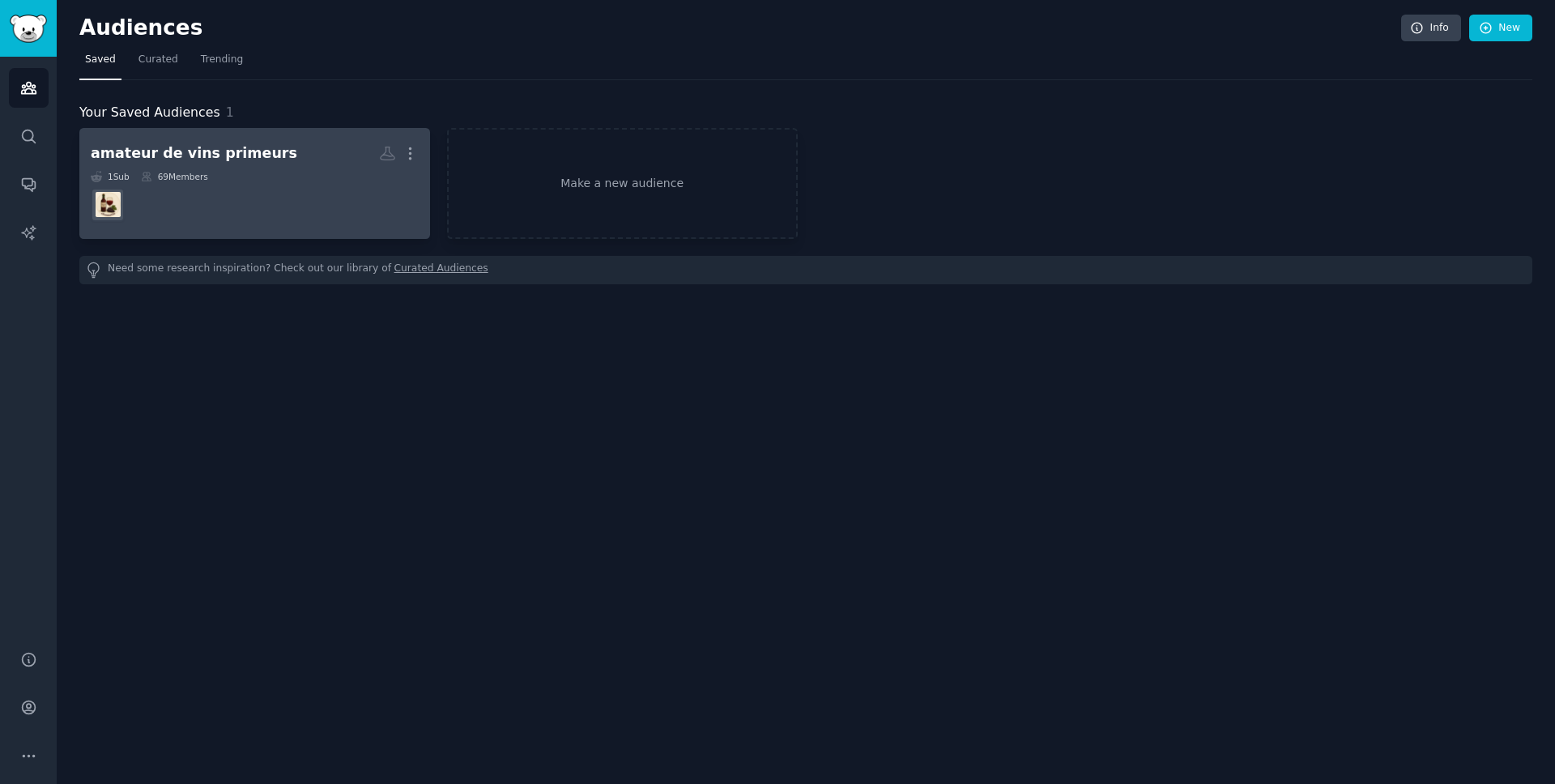
click at [220, 153] on div "amateur de vins primeurs" at bounding box center [193, 153] width 207 height 20
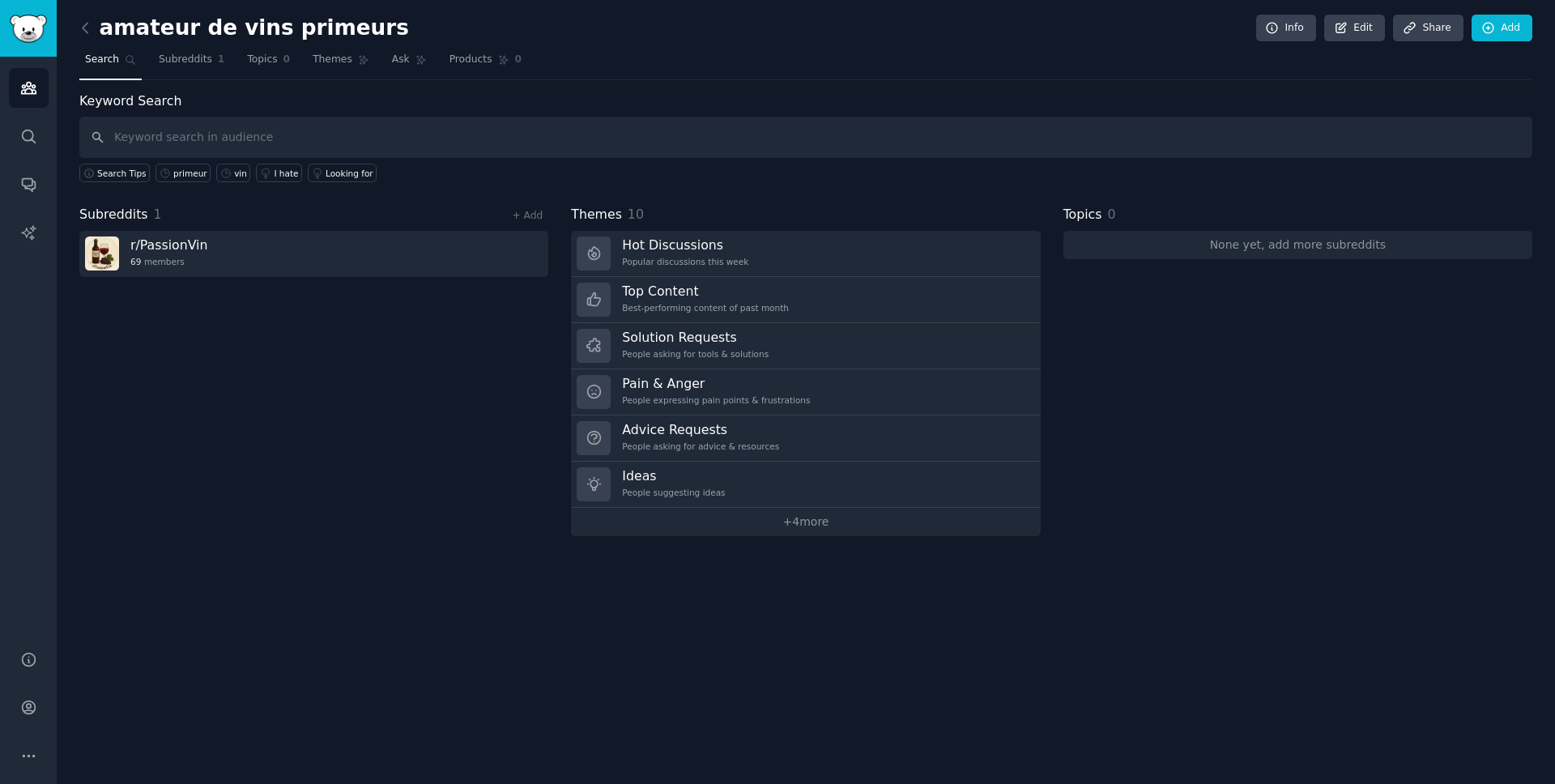
click at [218, 35] on h2 "amateur de vins primeurs" at bounding box center [245, 28] width 330 height 26
click at [1354, 24] on link "Edit" at bounding box center [1354, 28] width 61 height 27
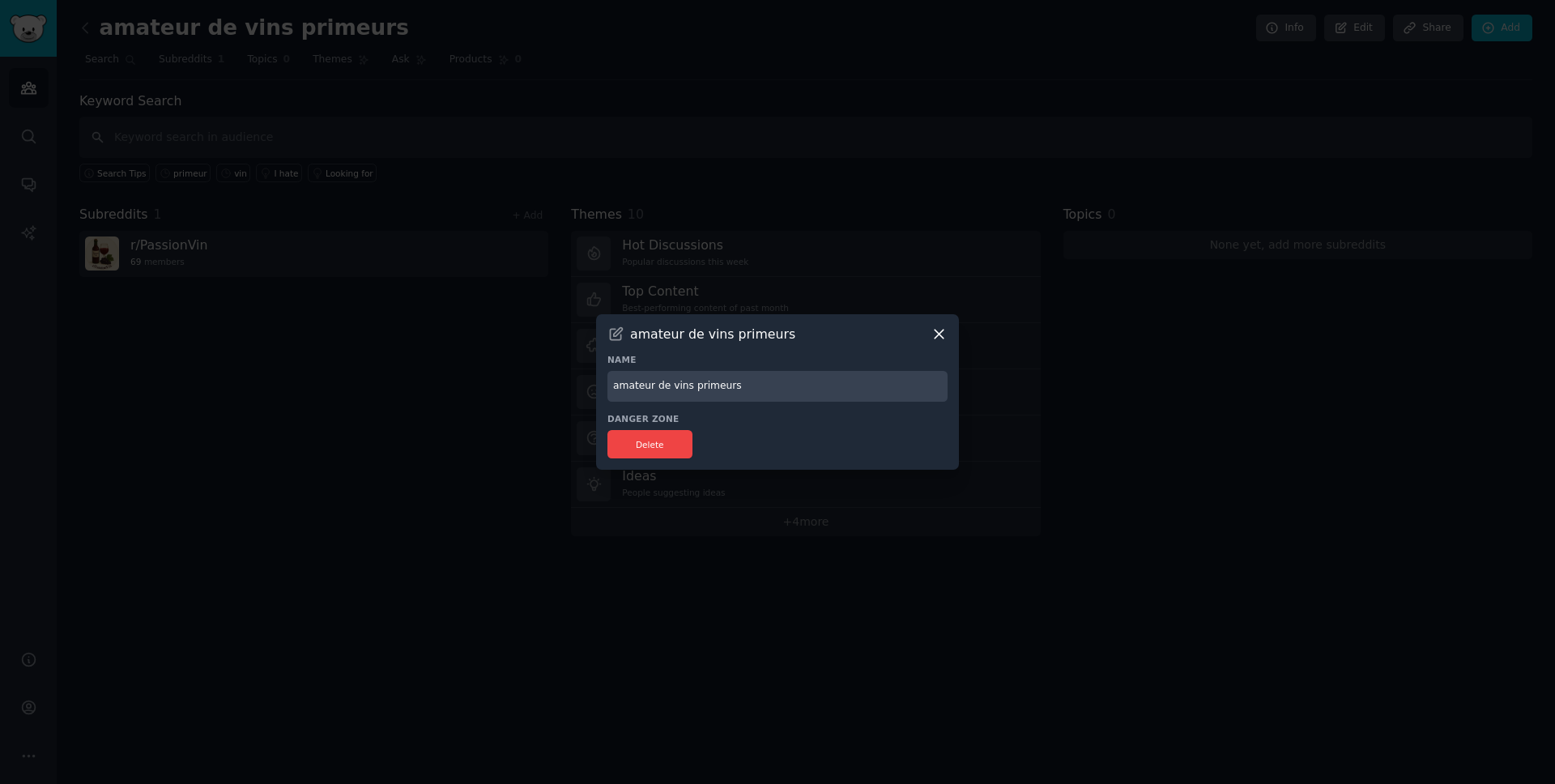
click at [679, 384] on input "amateur de vins primeurs" at bounding box center [778, 386] width 340 height 32
drag, startPoint x: 672, startPoint y: 383, endPoint x: 567, endPoint y: 381, distance: 105.0
click at [567, 381] on div "​ amateur de vins primeurs Name amateur de vins primeurs Danger Zone Delete" at bounding box center [778, 392] width 1543 height 784
type input "Vins"
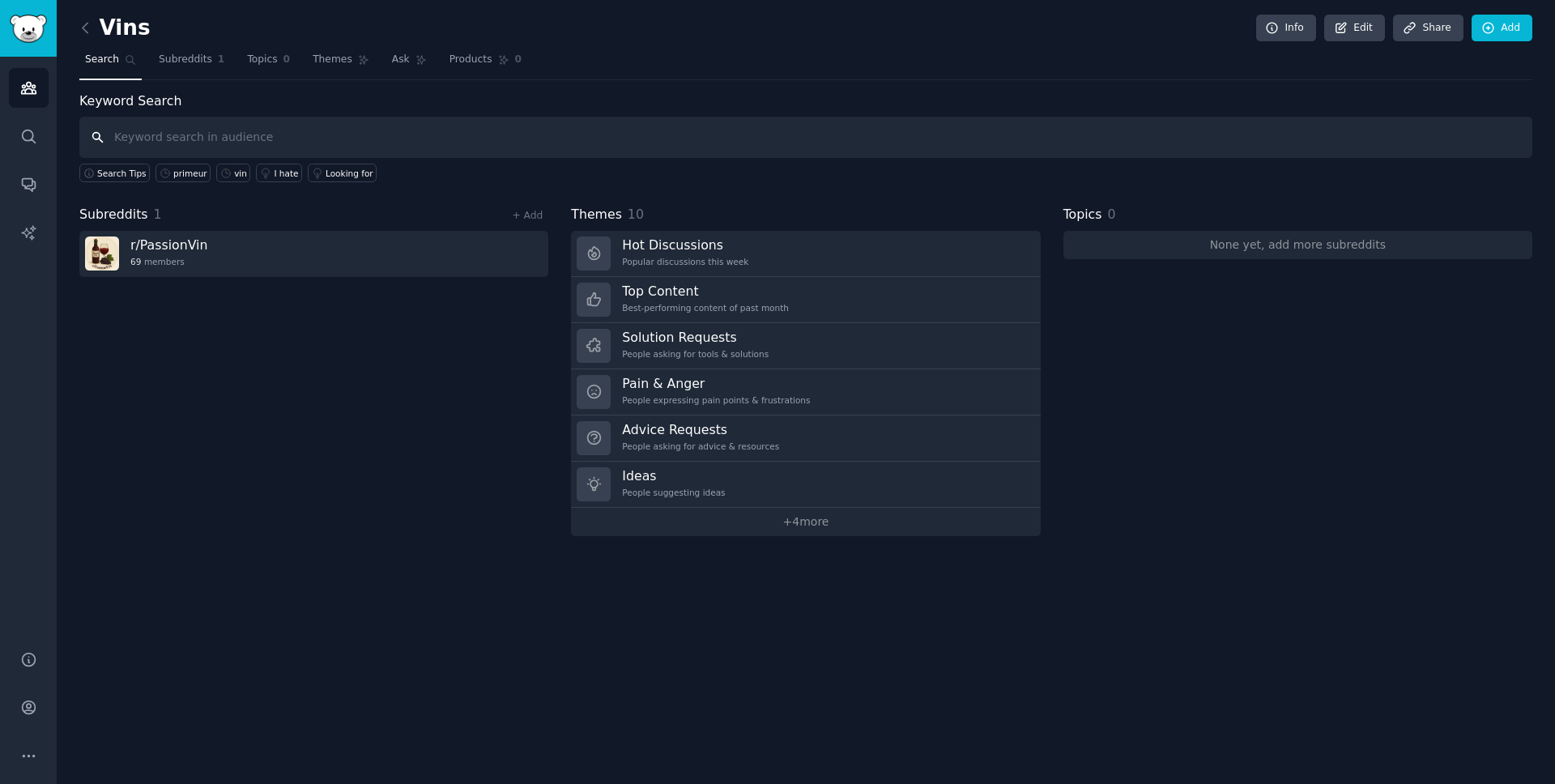
click at [213, 139] on input "text" at bounding box center [806, 137] width 1453 height 42
type input "vin suisse"
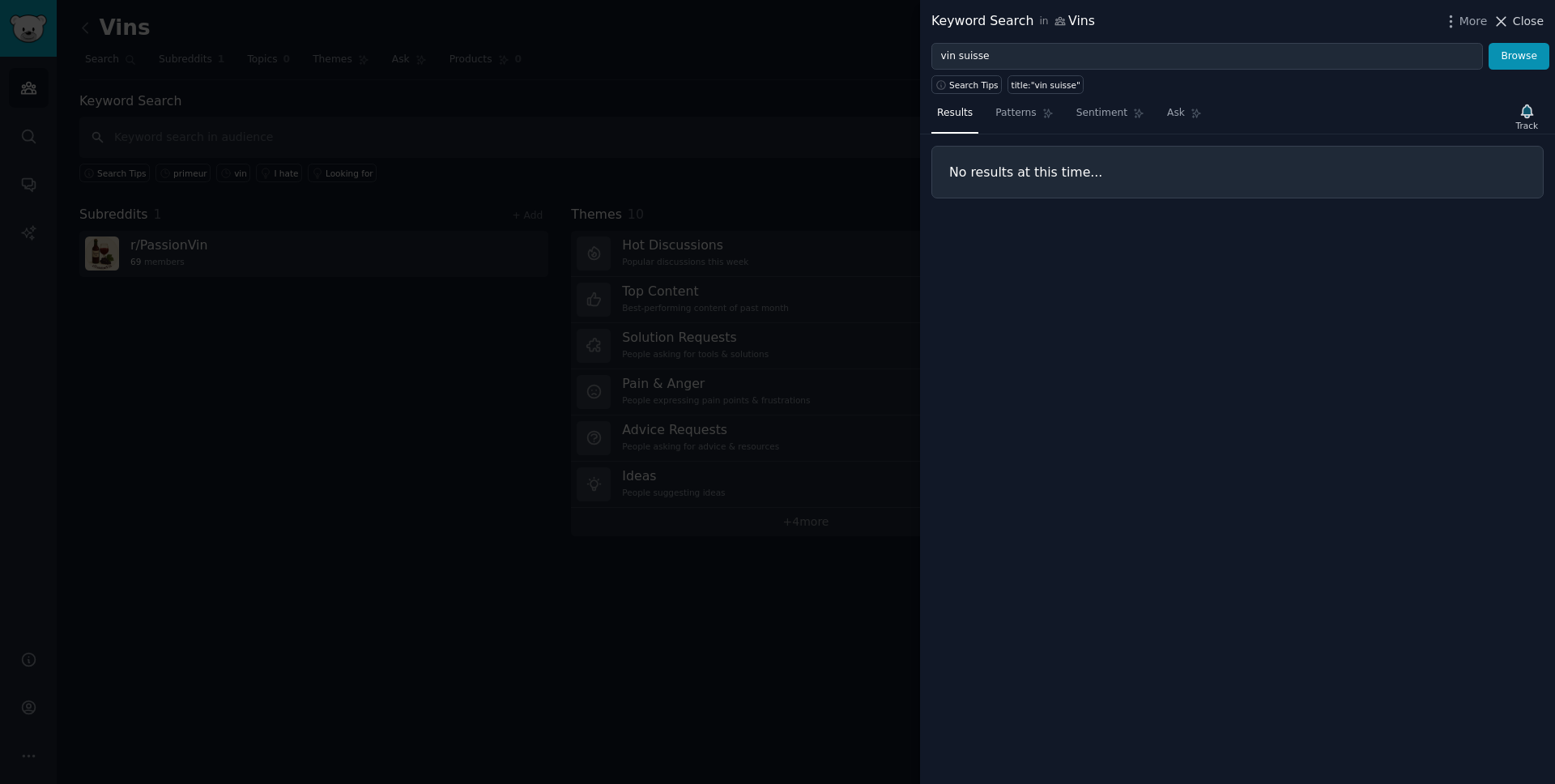
click at [1526, 25] on span "Close" at bounding box center [1528, 21] width 31 height 17
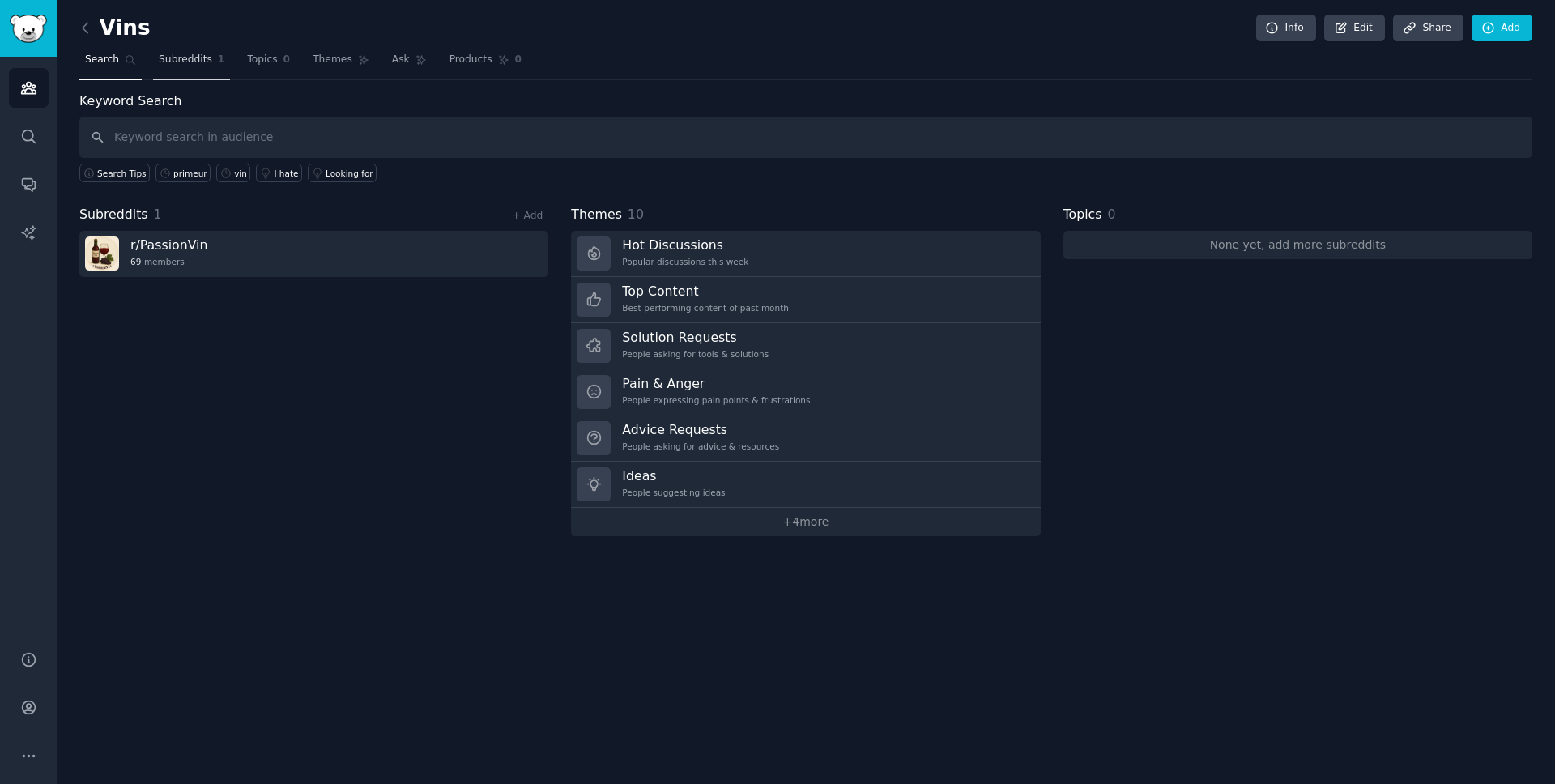
click at [183, 61] on span "Subreddits" at bounding box center [185, 59] width 53 height 15
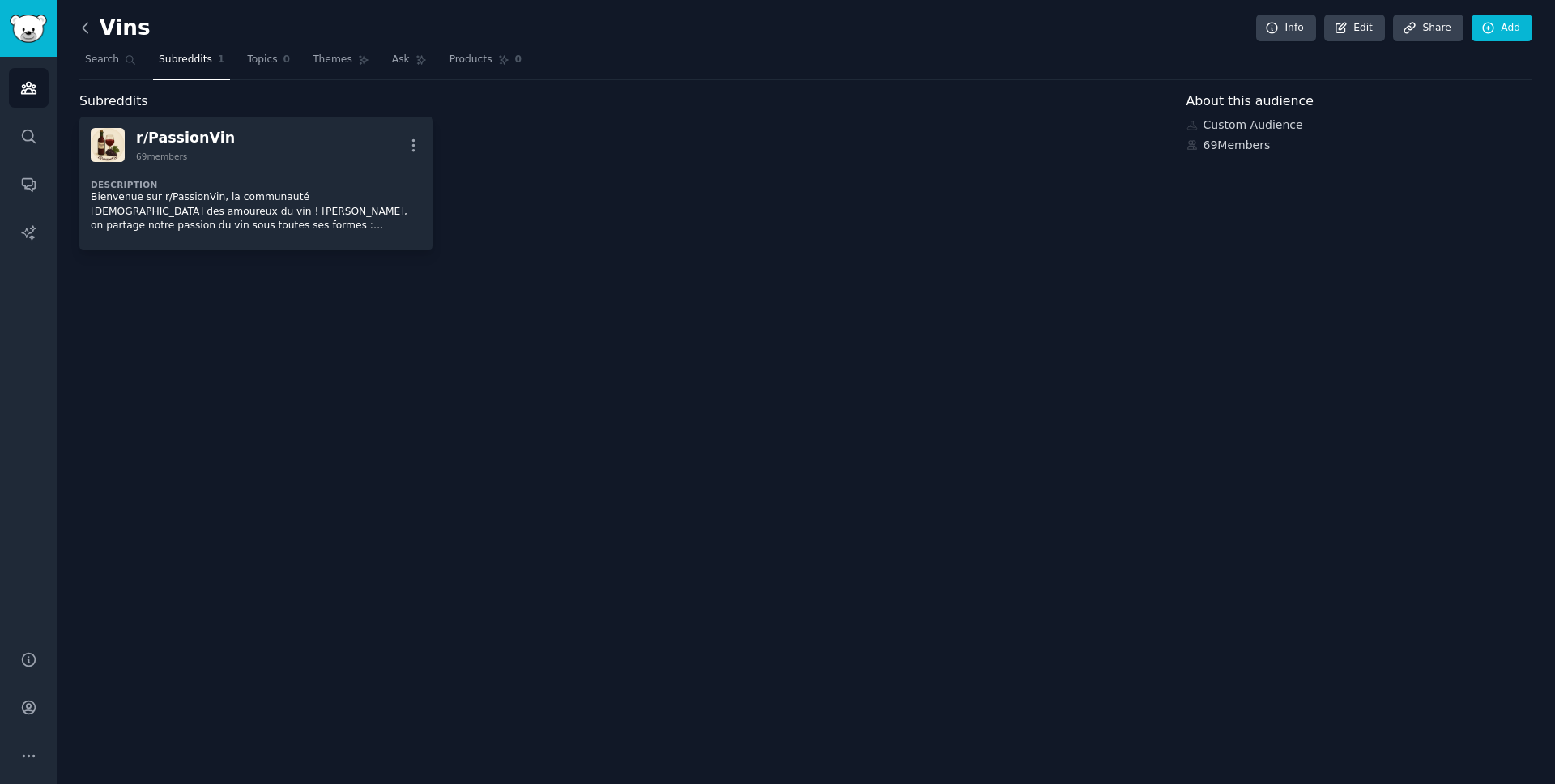
click at [85, 31] on icon at bounding box center [84, 27] width 5 height 10
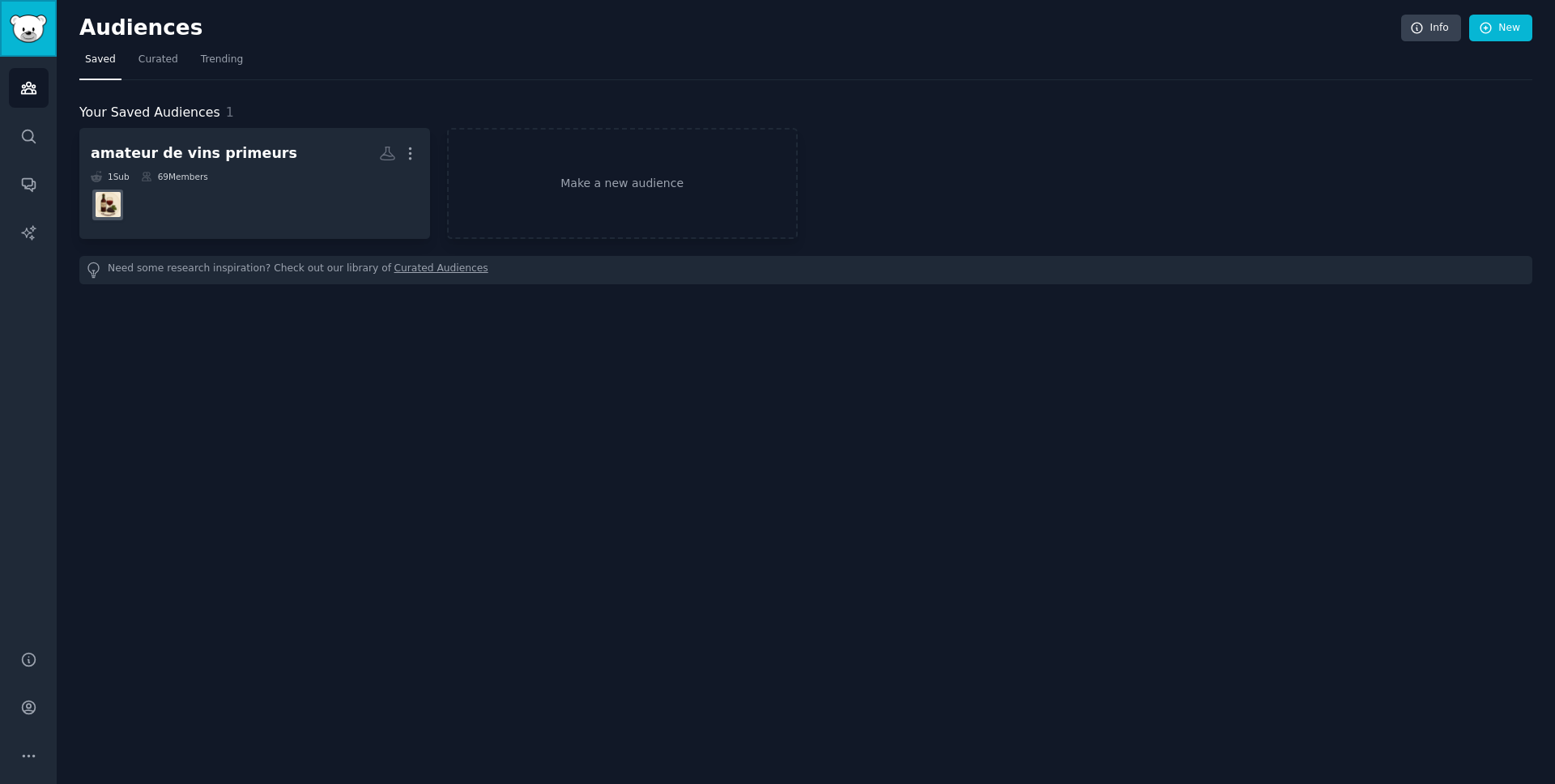
click at [32, 32] on img "Sidebar" at bounding box center [28, 28] width 37 height 28
